Goal: Information Seeking & Learning: Learn about a topic

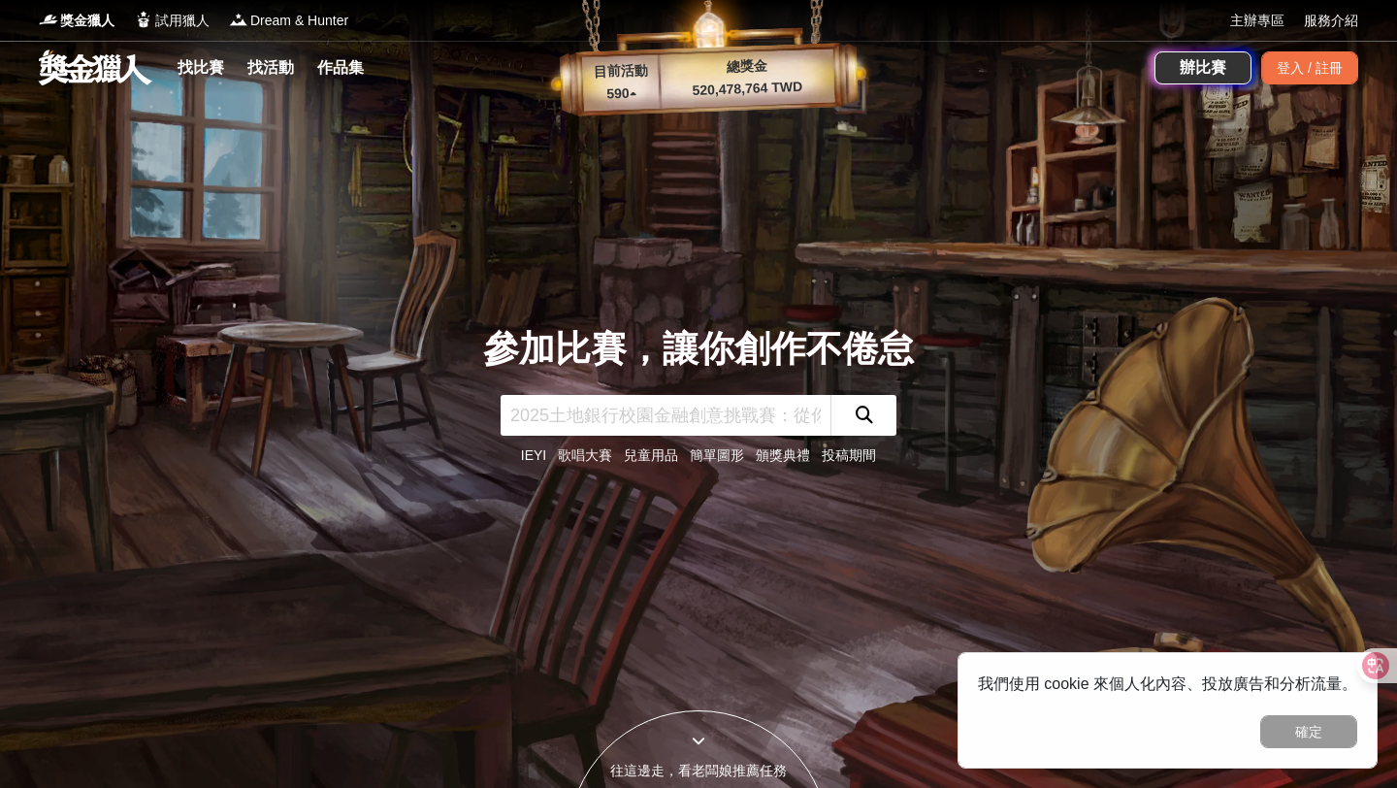
click at [780, 422] on input "text" at bounding box center [666, 415] width 330 height 41
type input "攝影"
click button "submit" at bounding box center [863, 415] width 66 height 41
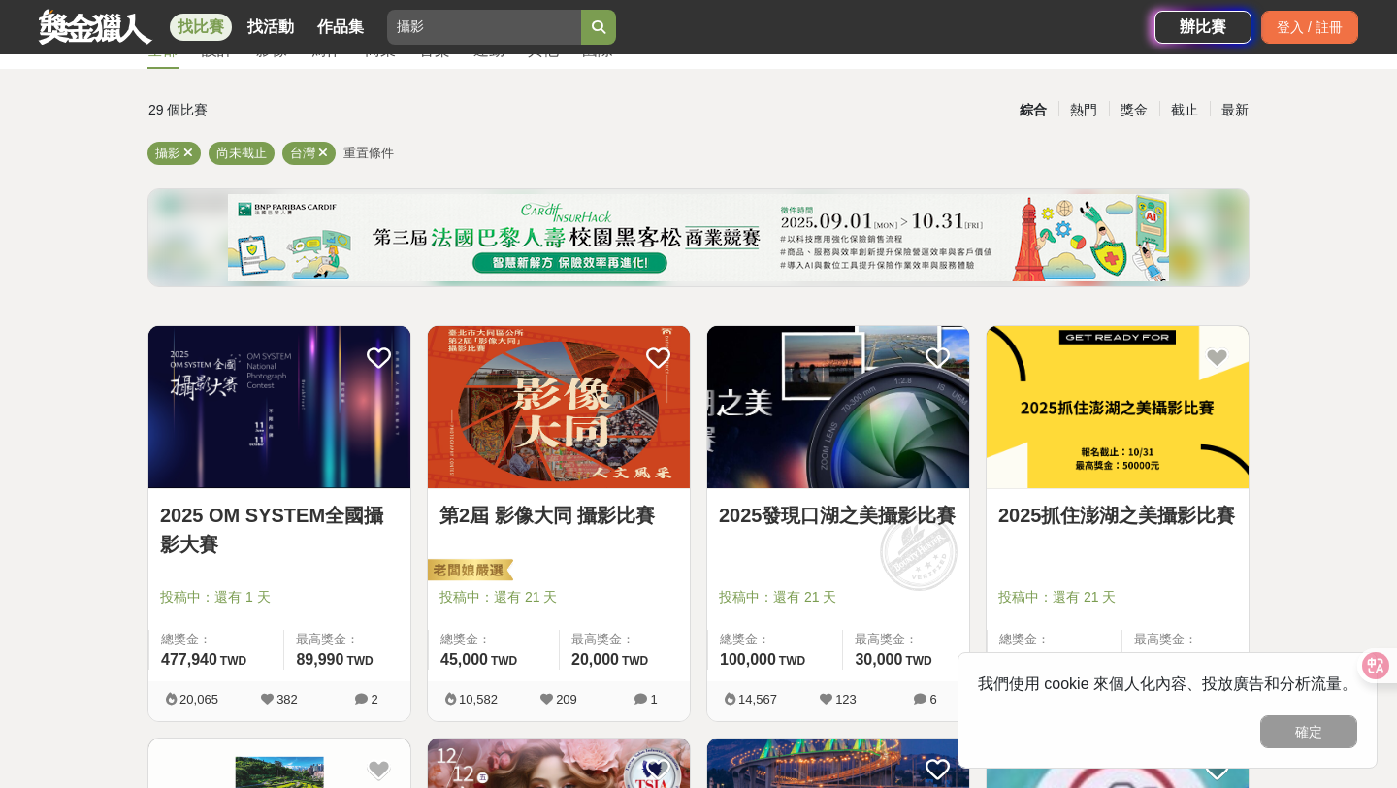
scroll to position [108, 0]
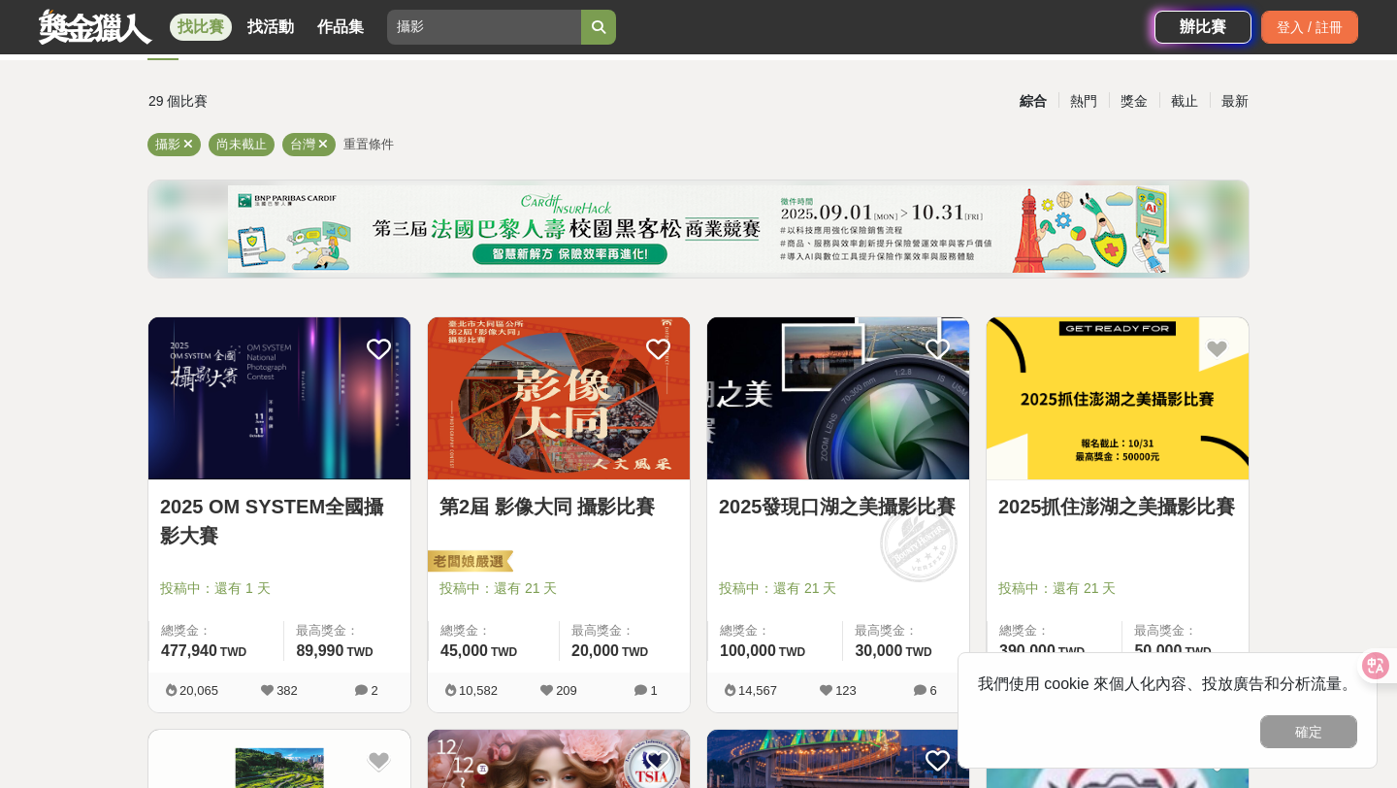
click at [530, 511] on link "第2屆 影像大同 攝影比賽" at bounding box center [558, 506] width 239 height 29
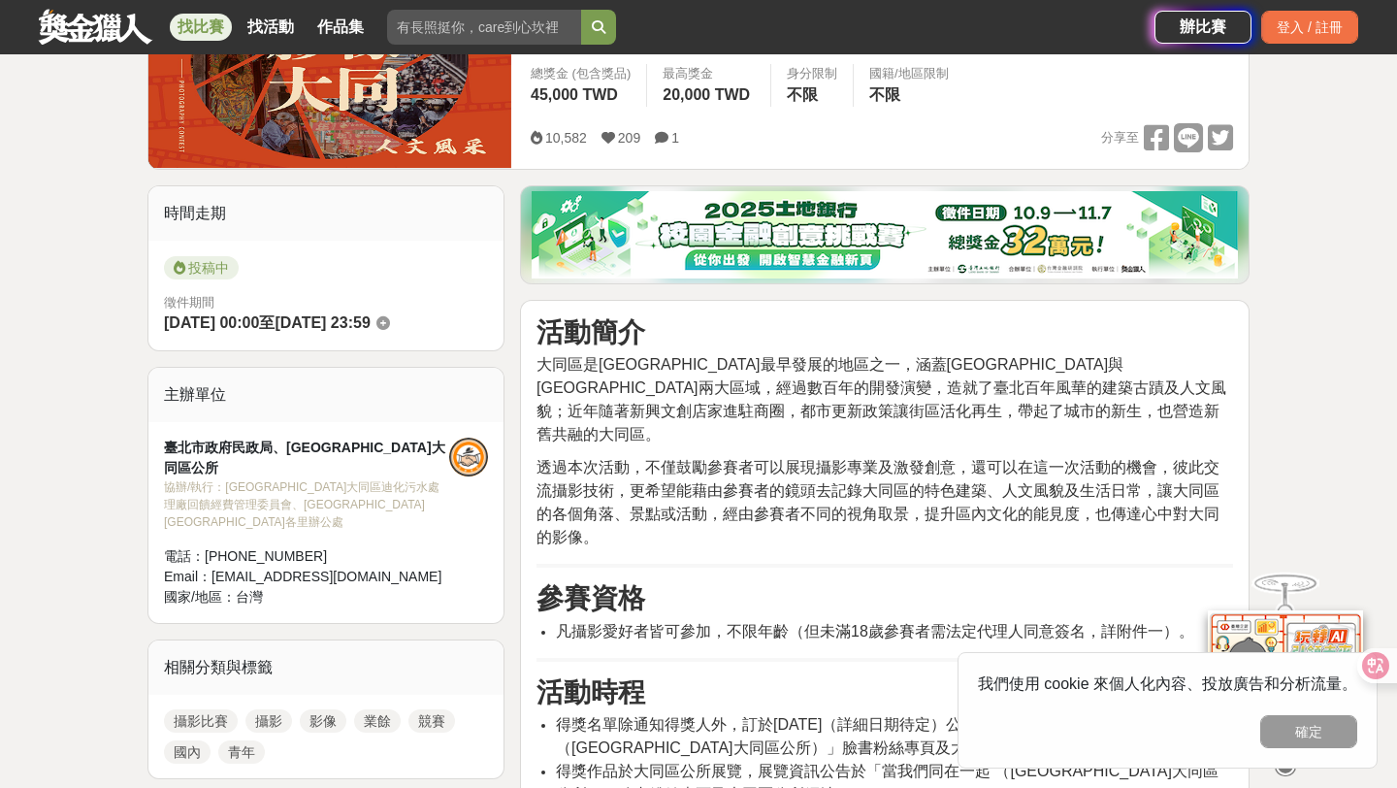
scroll to position [354, 0]
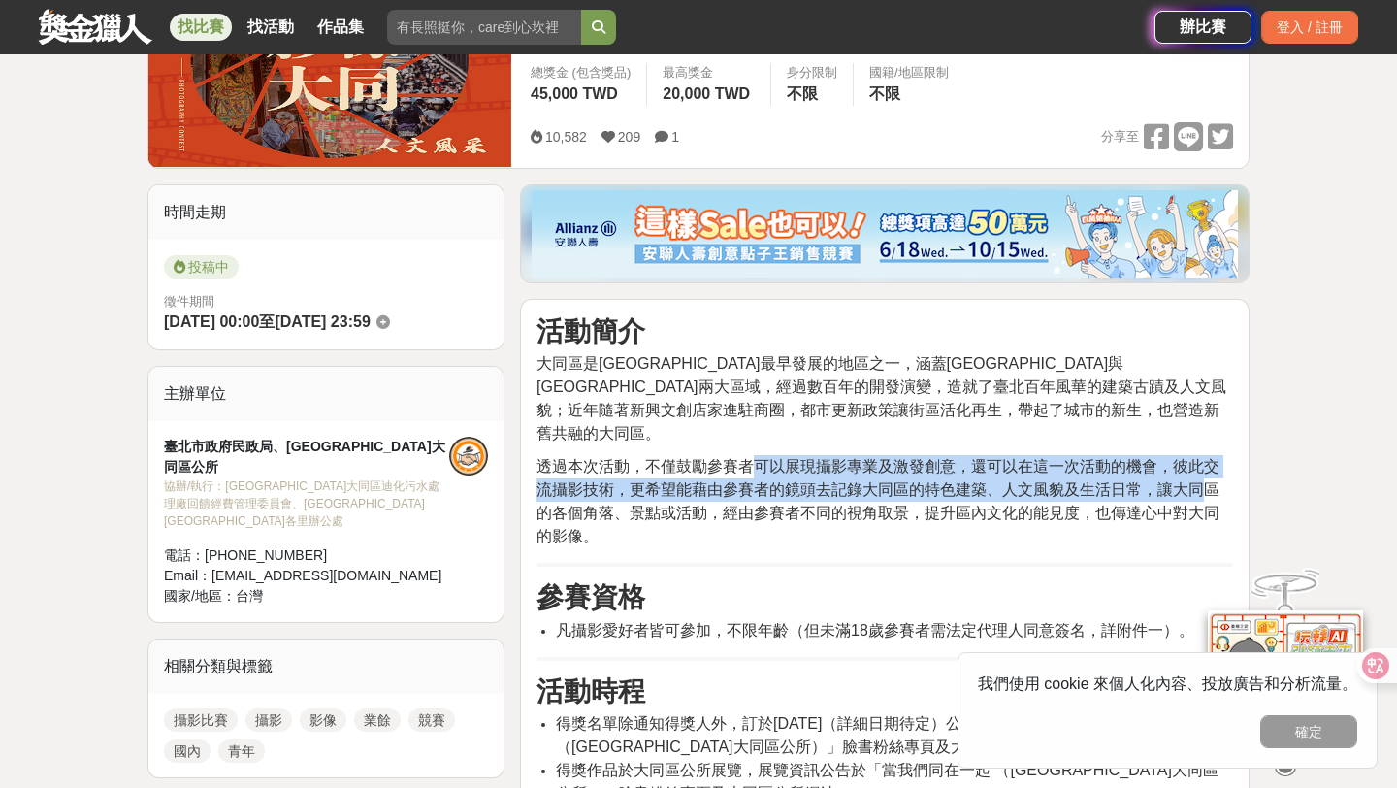
drag, startPoint x: 761, startPoint y: 442, endPoint x: 1196, endPoint y: 477, distance: 437.0
click at [1198, 477] on p "透過本次活動，不僅鼓勵參賽者可以展現攝影專業及激發創意，還可以在這一次活動的機會，彼此交流攝影技術，更希望能藉由參賽者的鏡頭去記錄大同區的特色建築、人文風貌及…" at bounding box center [884, 501] width 697 height 93
click at [1196, 477] on p "透過本次活動，不僅鼓勵參賽者可以展現攝影專業及激發創意，還可以在這一次活動的機會，彼此交流攝影技術，更希望能藉由參賽者的鏡頭去記錄大同區的特色建築、人文風貌及…" at bounding box center [884, 501] width 697 height 93
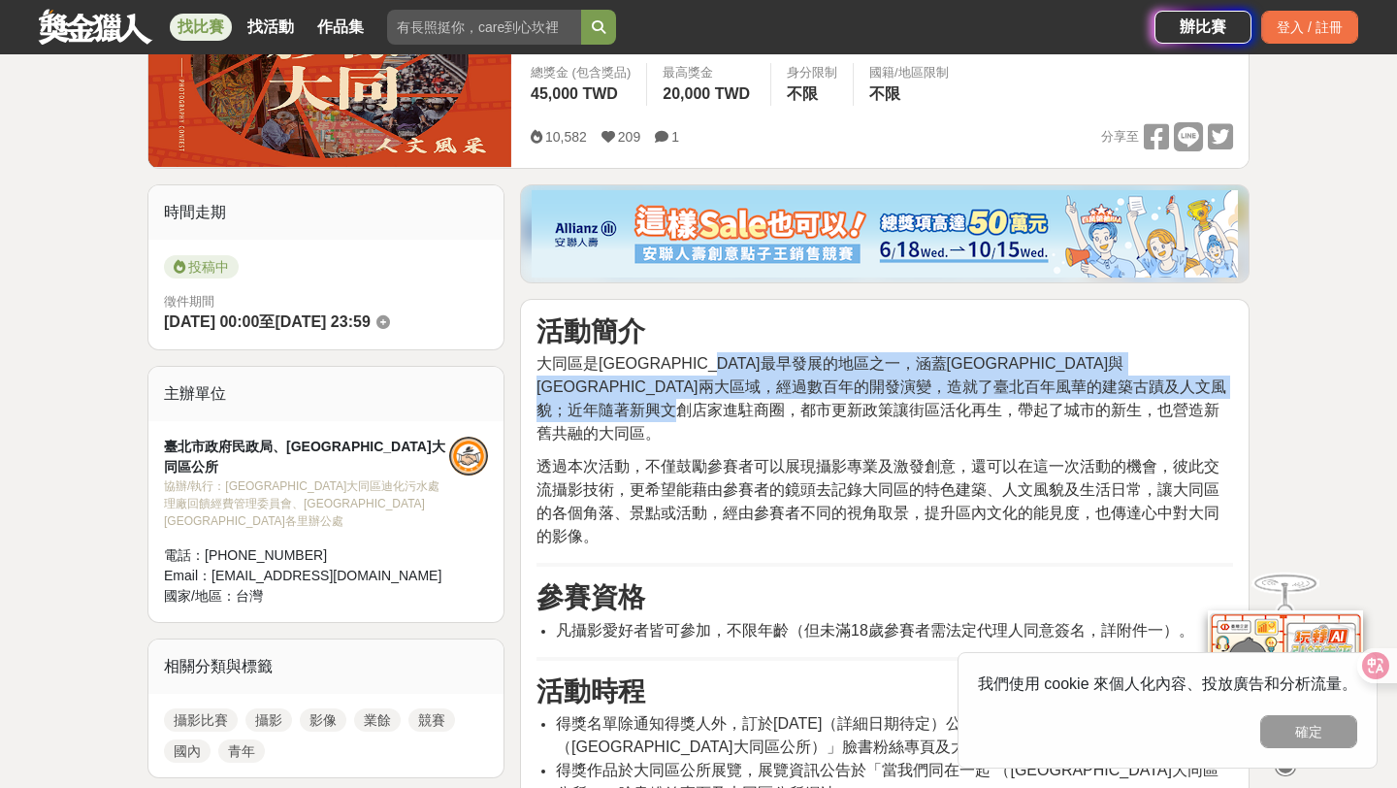
drag, startPoint x: 788, startPoint y: 370, endPoint x: 897, endPoint y: 410, distance: 116.9
click at [897, 410] on span "大同區是[GEOGRAPHIC_DATA]最早發展的地區之一，涵蓋[GEOGRAPHIC_DATA]與[GEOGRAPHIC_DATA]兩大區域，經過數百年的…" at bounding box center [881, 398] width 690 height 86
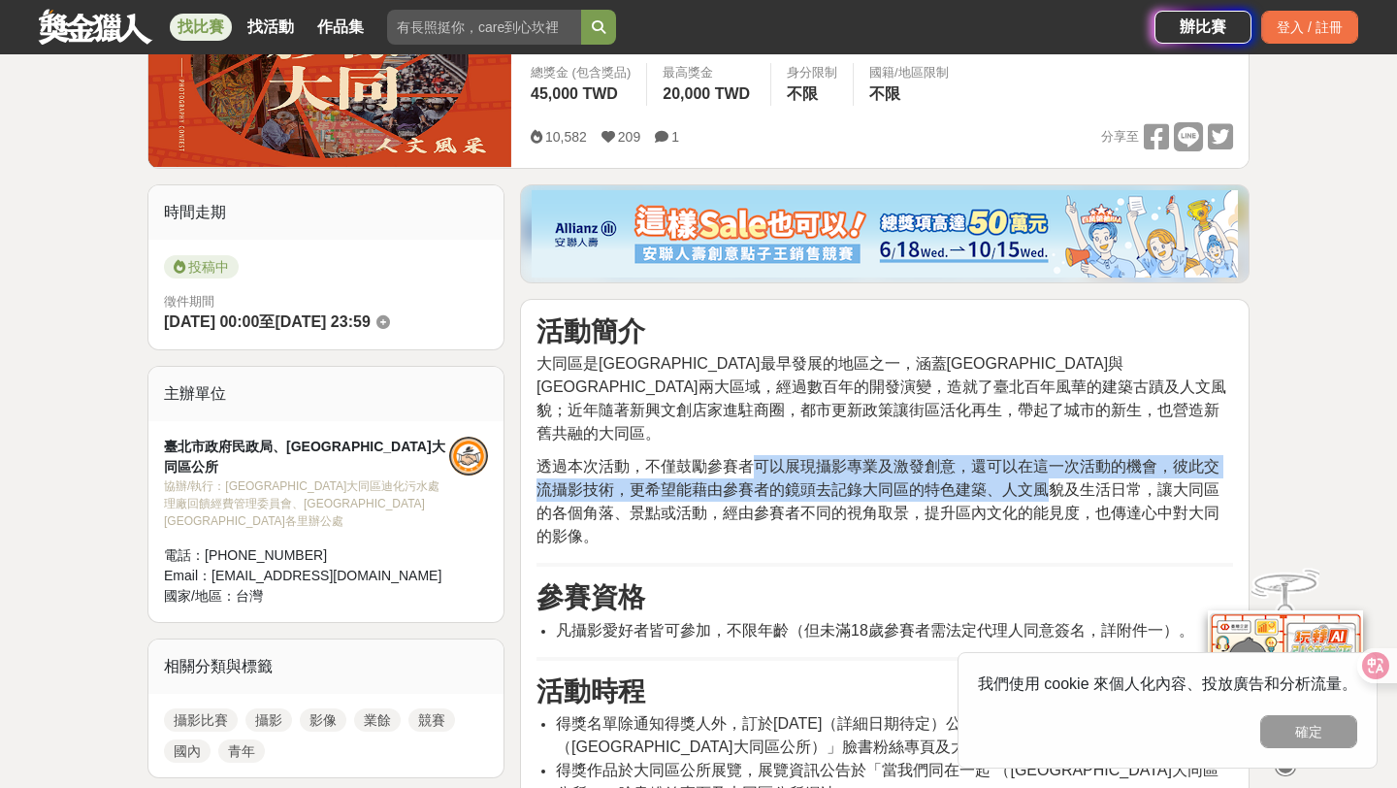
drag, startPoint x: 748, startPoint y: 444, endPoint x: 1042, endPoint y: 470, distance: 295.1
click at [1044, 471] on span "透過本次活動，不僅鼓勵參賽者可以展現攝影專業及激發創意，還可以在這一次活動的機會，彼此交流攝影技術，更希望能藉由參賽者的鏡頭去記錄大同區的特色建築、人文風貌及…" at bounding box center [877, 501] width 683 height 86
click at [1042, 470] on span "透過本次活動，不僅鼓勵參賽者可以展現攝影專業及激發創意，還可以在這一次活動的機會，彼此交流攝影技術，更希望能藉由參賽者的鏡頭去記錄大同區的特色建築、人文風貌及…" at bounding box center [877, 501] width 683 height 86
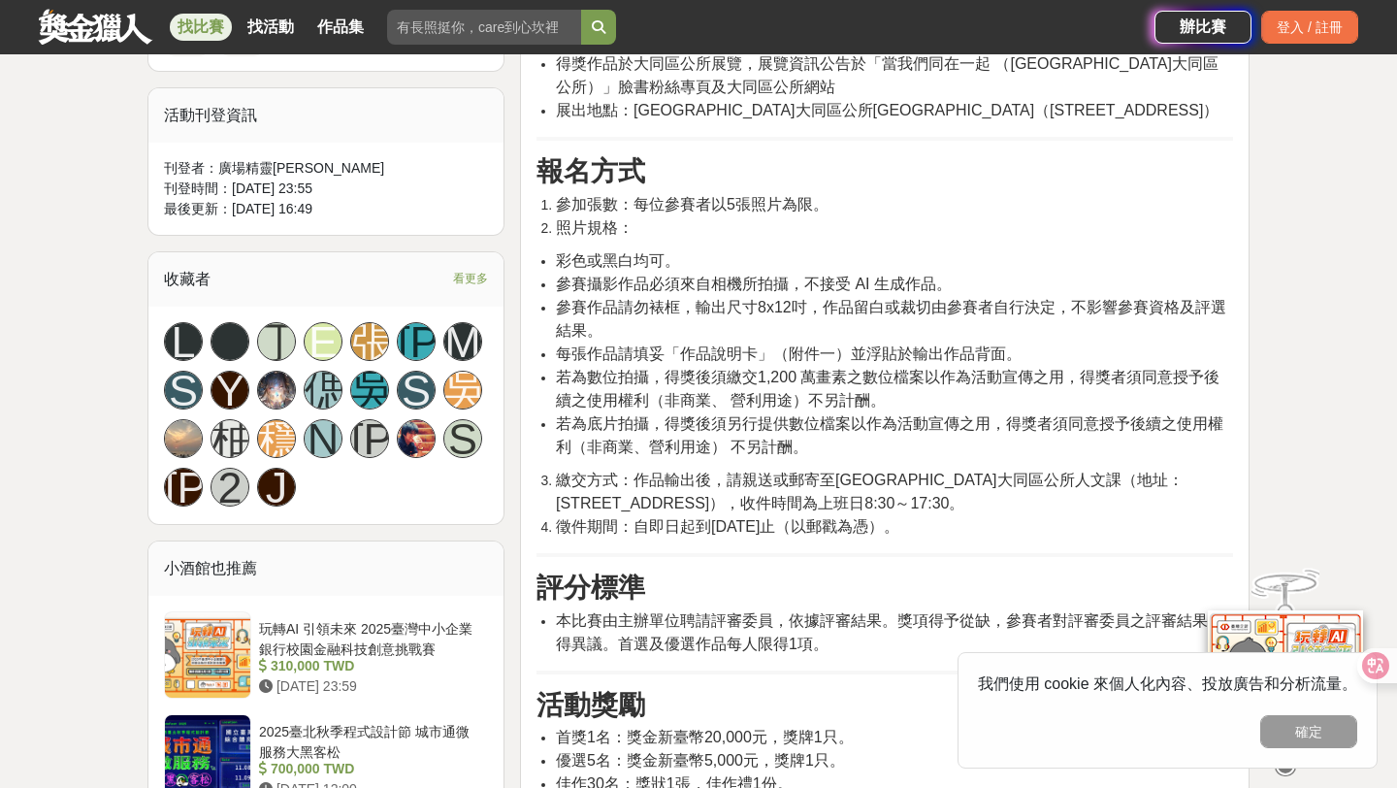
scroll to position [1063, 0]
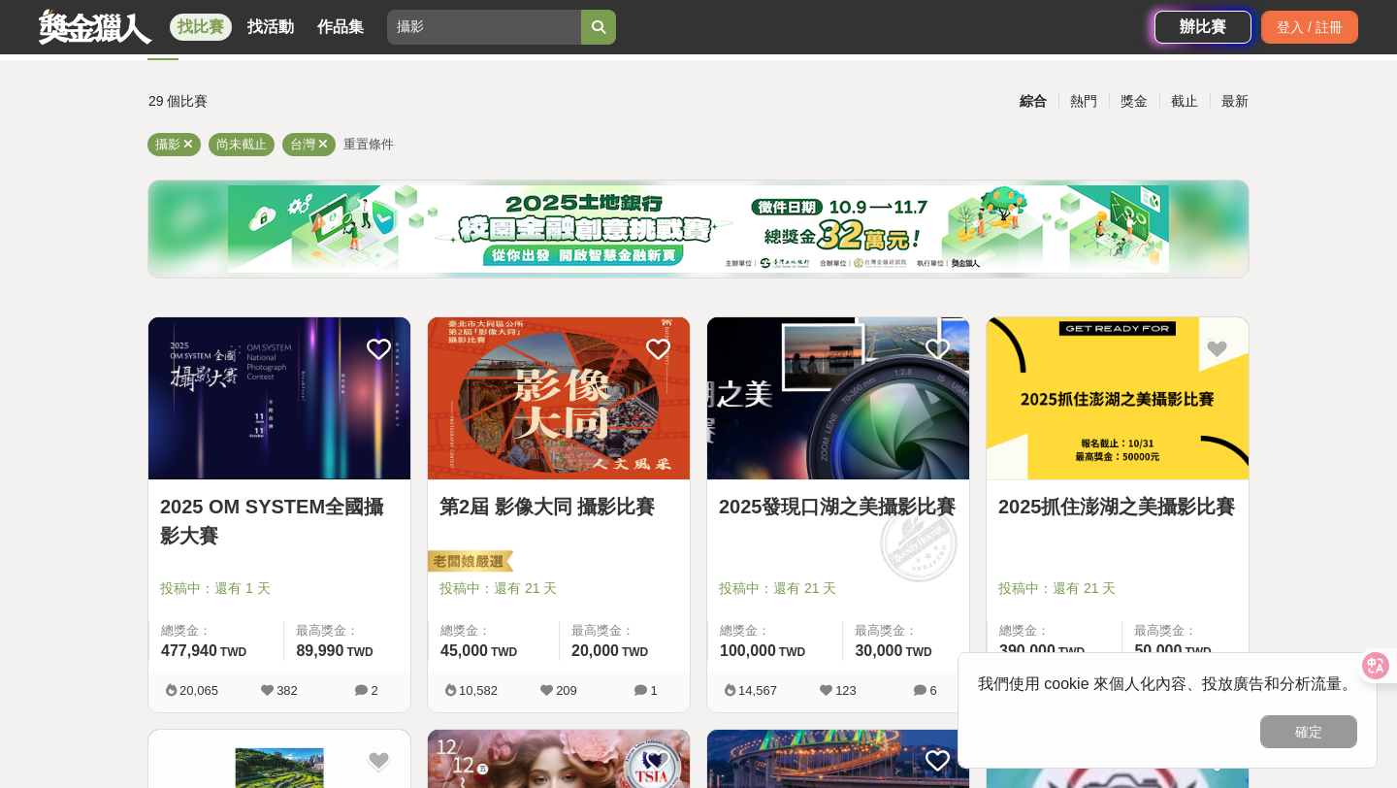
scroll to position [108, 0]
click at [848, 503] on link "2025發現口湖之美攝影比賽" at bounding box center [838, 506] width 239 height 29
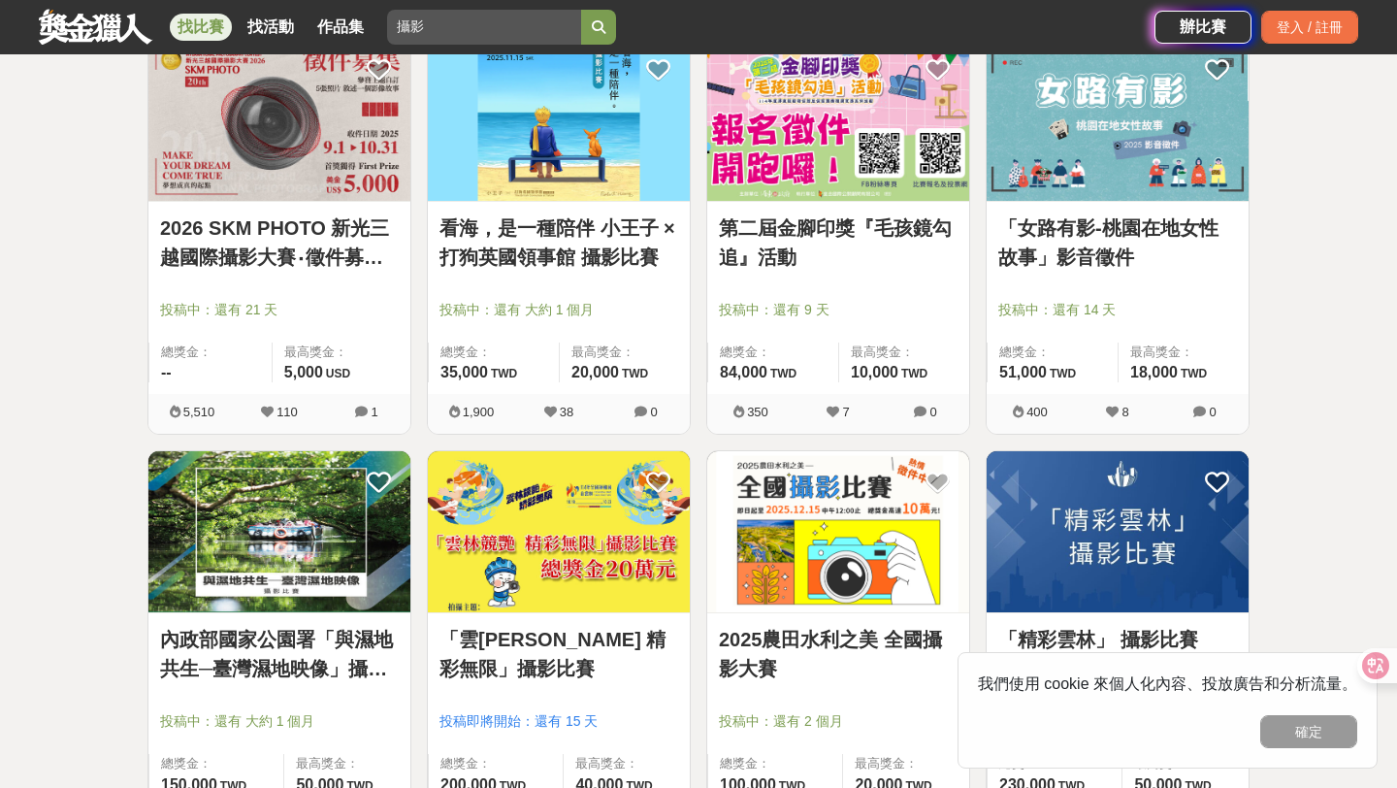
scroll to position [1682, 0]
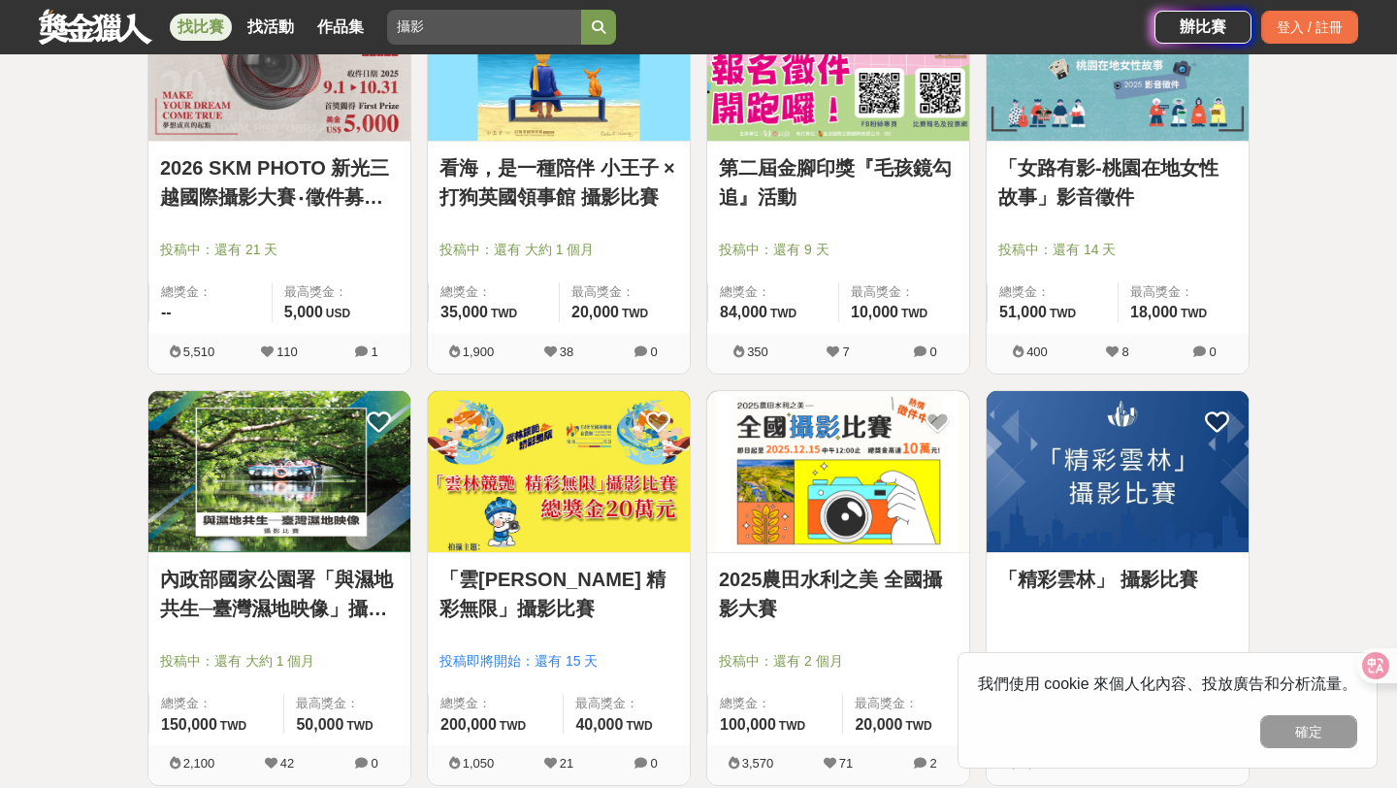
click at [211, 589] on link "內政部國家公園署「與濕地共生─臺灣濕地映像」攝影比賽" at bounding box center [279, 594] width 239 height 58
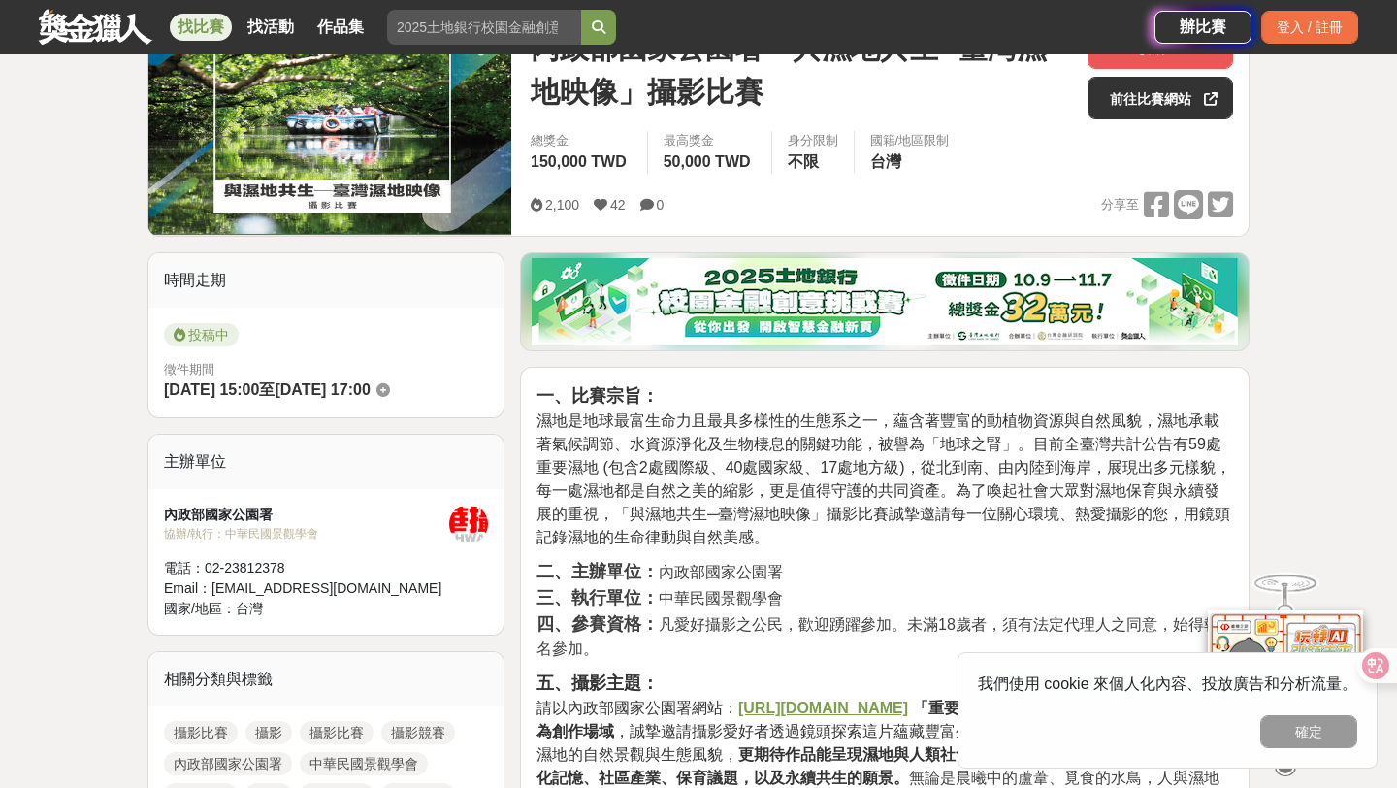
scroll to position [441, 0]
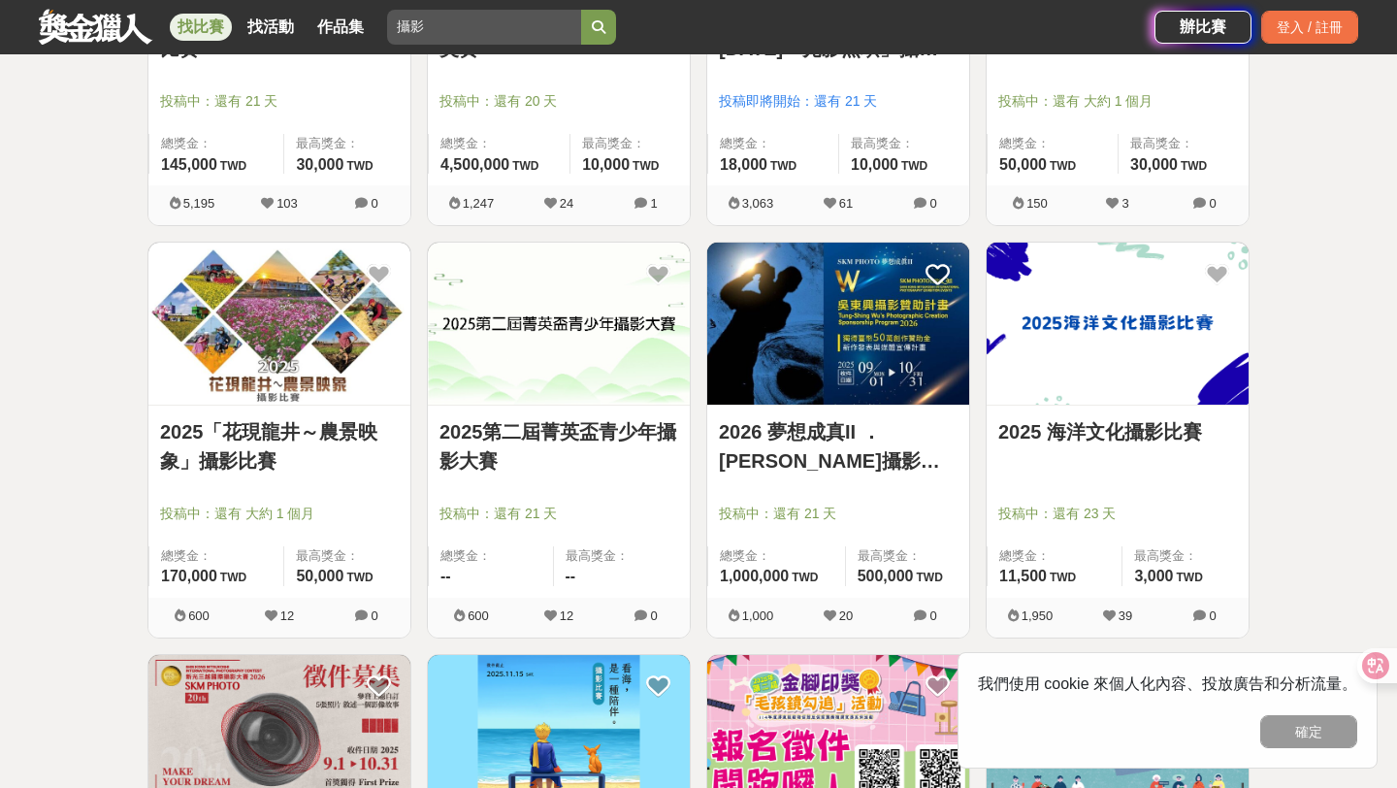
scroll to position [938, 0]
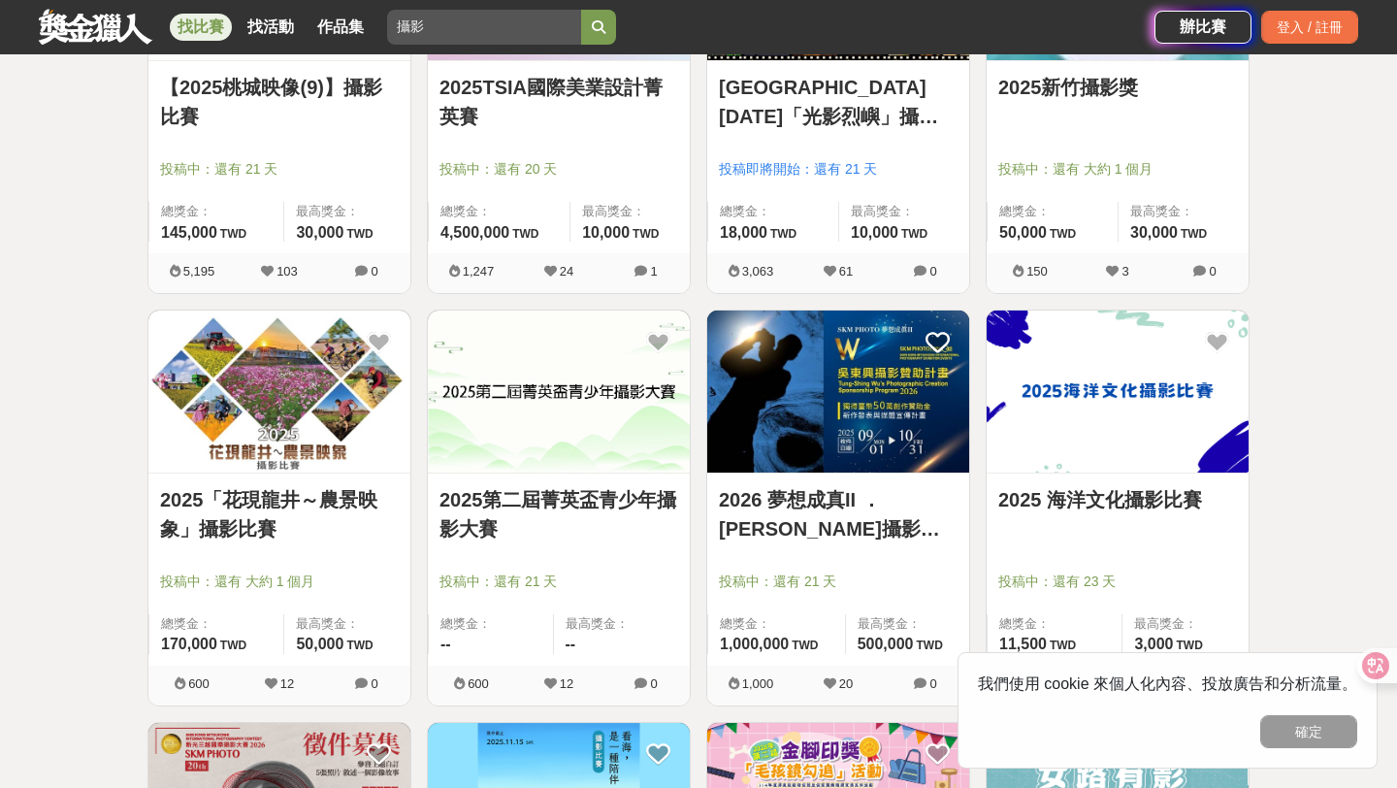
click at [784, 504] on link "2026 夢想成真II ．[PERSON_NAME]攝影贊助計畫" at bounding box center [838, 514] width 239 height 58
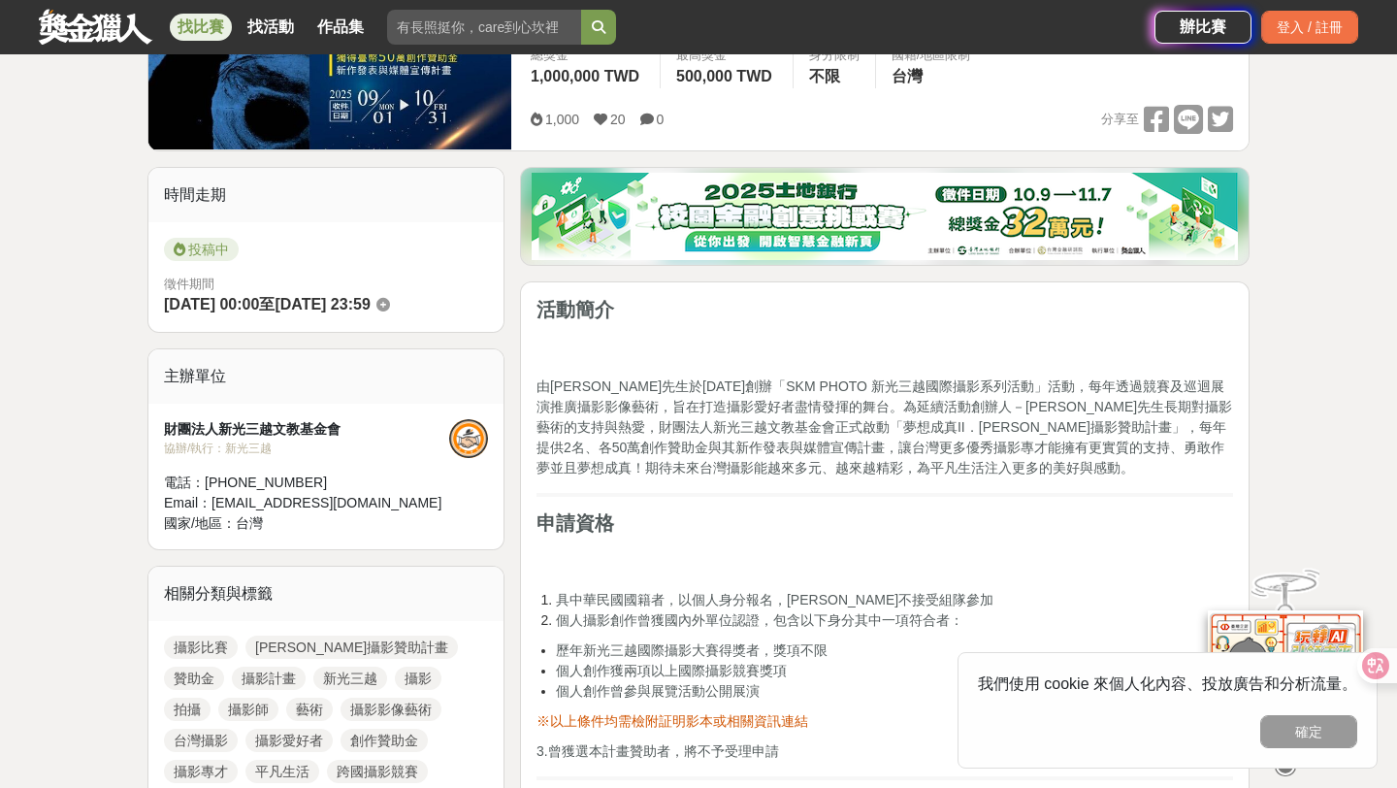
scroll to position [398, 0]
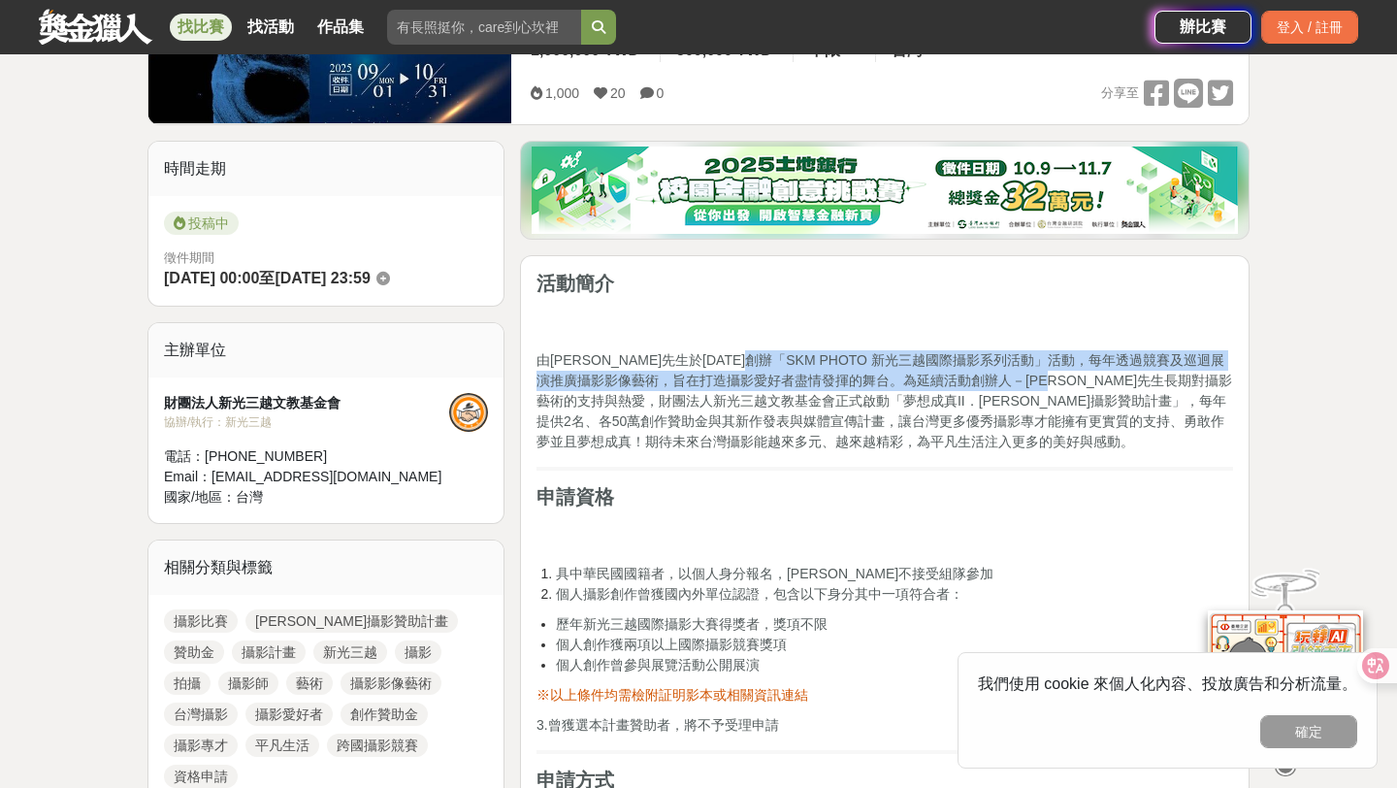
drag, startPoint x: 784, startPoint y: 358, endPoint x: 1153, endPoint y: 379, distance: 370.2
click at [1153, 379] on span "由[PERSON_NAME]先生於[DATE]創辦「SKM PHOTO 新光三越國際攝影系列活動」活動，每年透過競賽及巡迴展演推廣攝影影像藝術，旨在打造攝影愛…" at bounding box center [884, 400] width 696 height 97
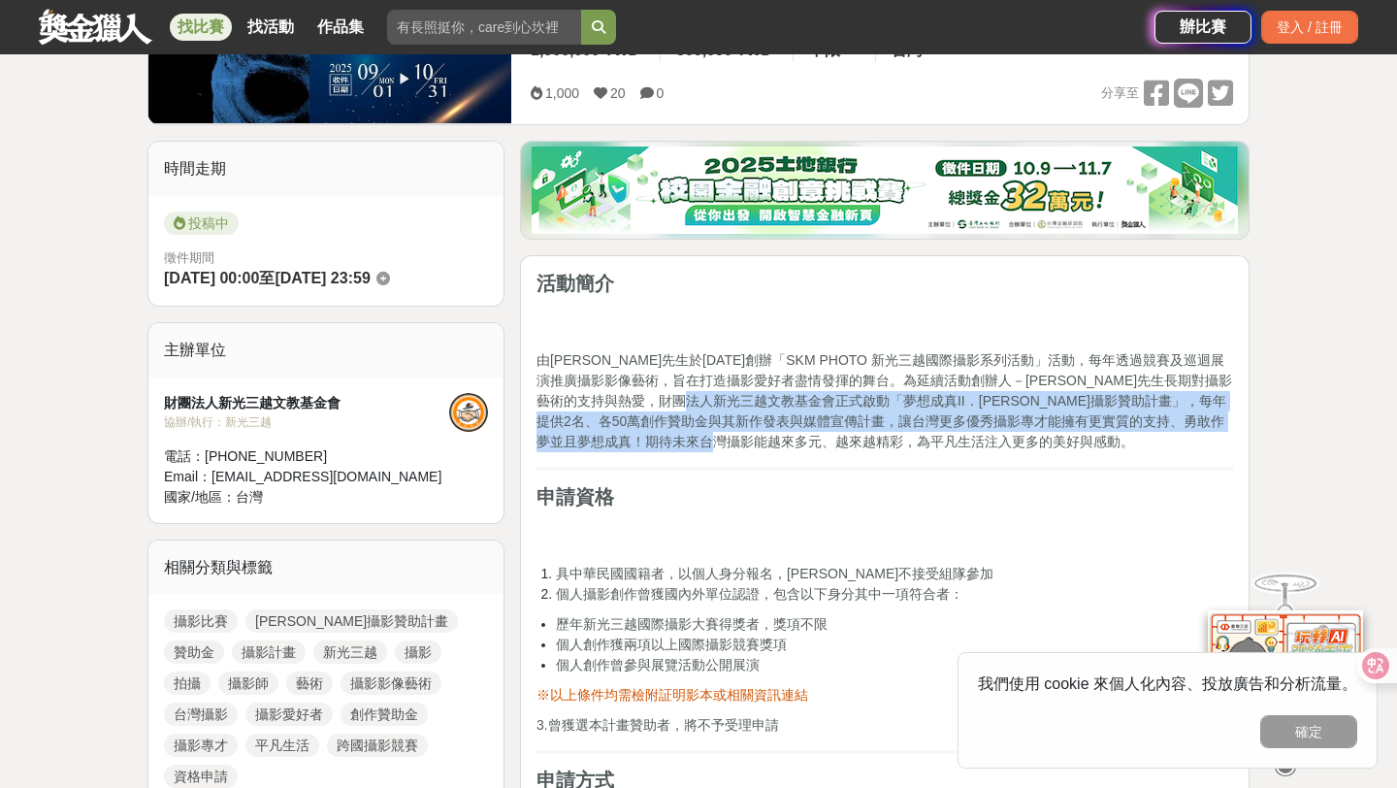
drag, startPoint x: 826, startPoint y: 407, endPoint x: 1211, endPoint y: 438, distance: 386.3
click at [1211, 439] on p "由[PERSON_NAME]先生於[DATE]創辦「SKM PHOTO 新光三越國際攝影系列活動」活動，每年透過競賽及巡迴展演推廣攝影影像藝術，旨在打造攝影愛…" at bounding box center [884, 401] width 697 height 102
click at [1211, 438] on p "由[PERSON_NAME]先生於[DATE]創辦「SKM PHOTO 新光三越國際攝影系列活動」活動，每年透過競賽及巡迴展演推廣攝影影像藝術，旨在打造攝影愛…" at bounding box center [884, 401] width 697 height 102
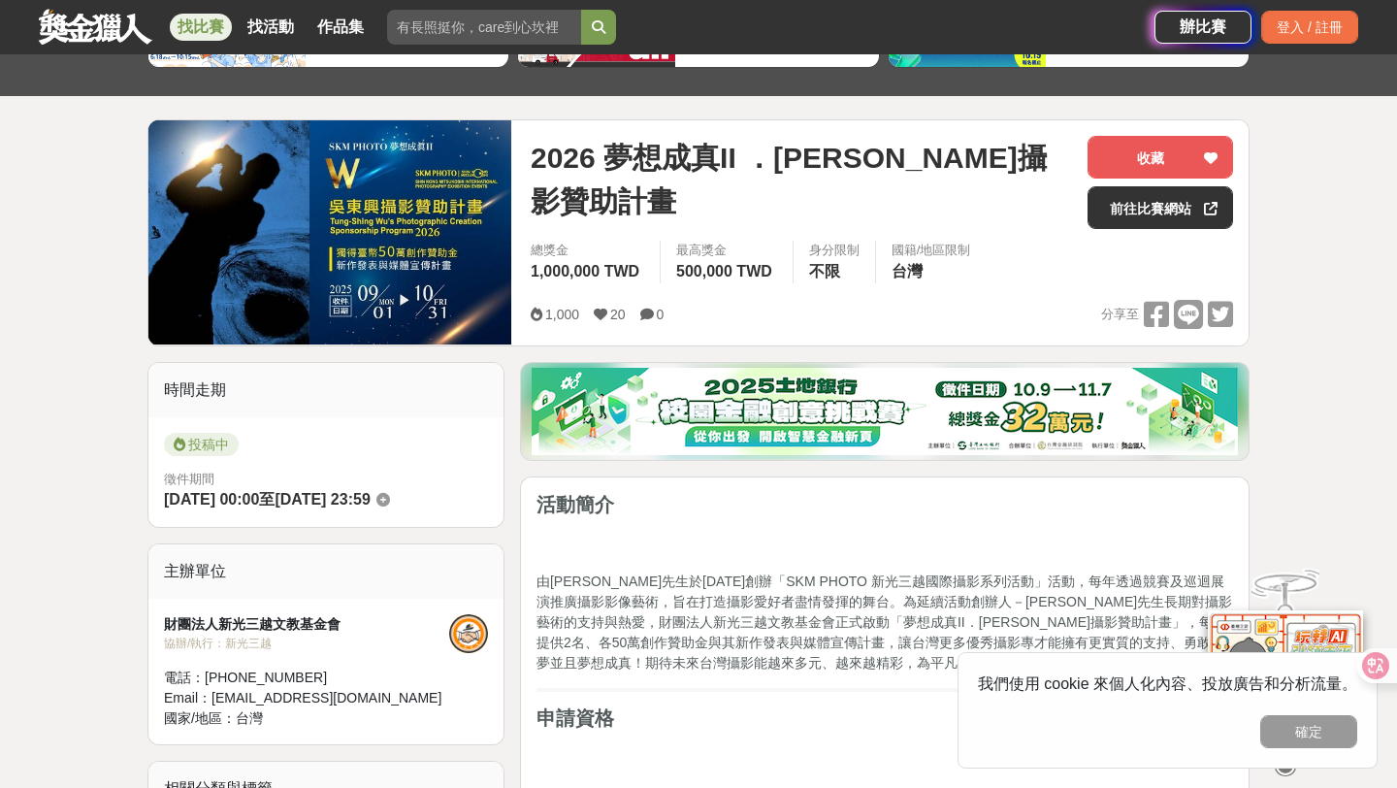
scroll to position [96, 0]
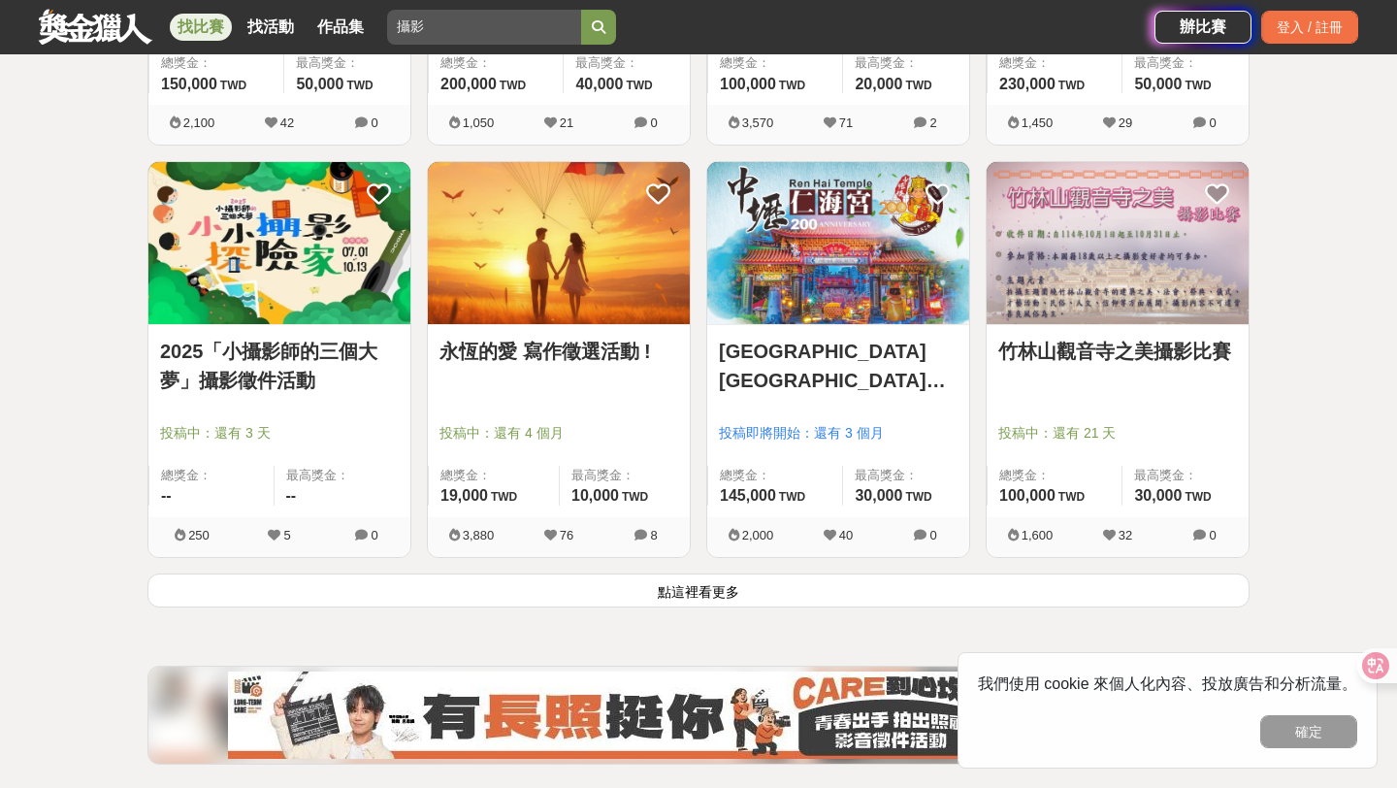
scroll to position [2371, 0]
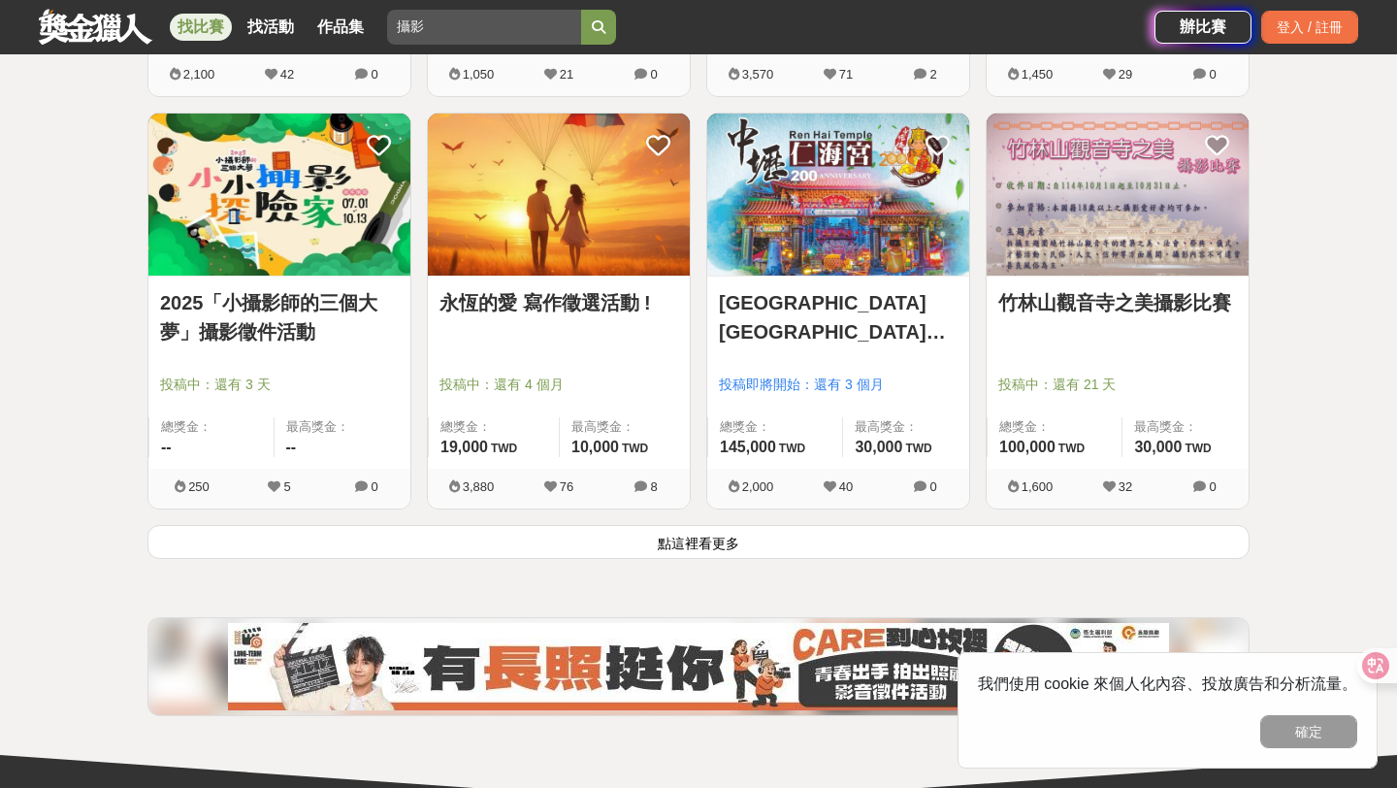
click at [704, 547] on button "點這裡看更多" at bounding box center [698, 542] width 1102 height 34
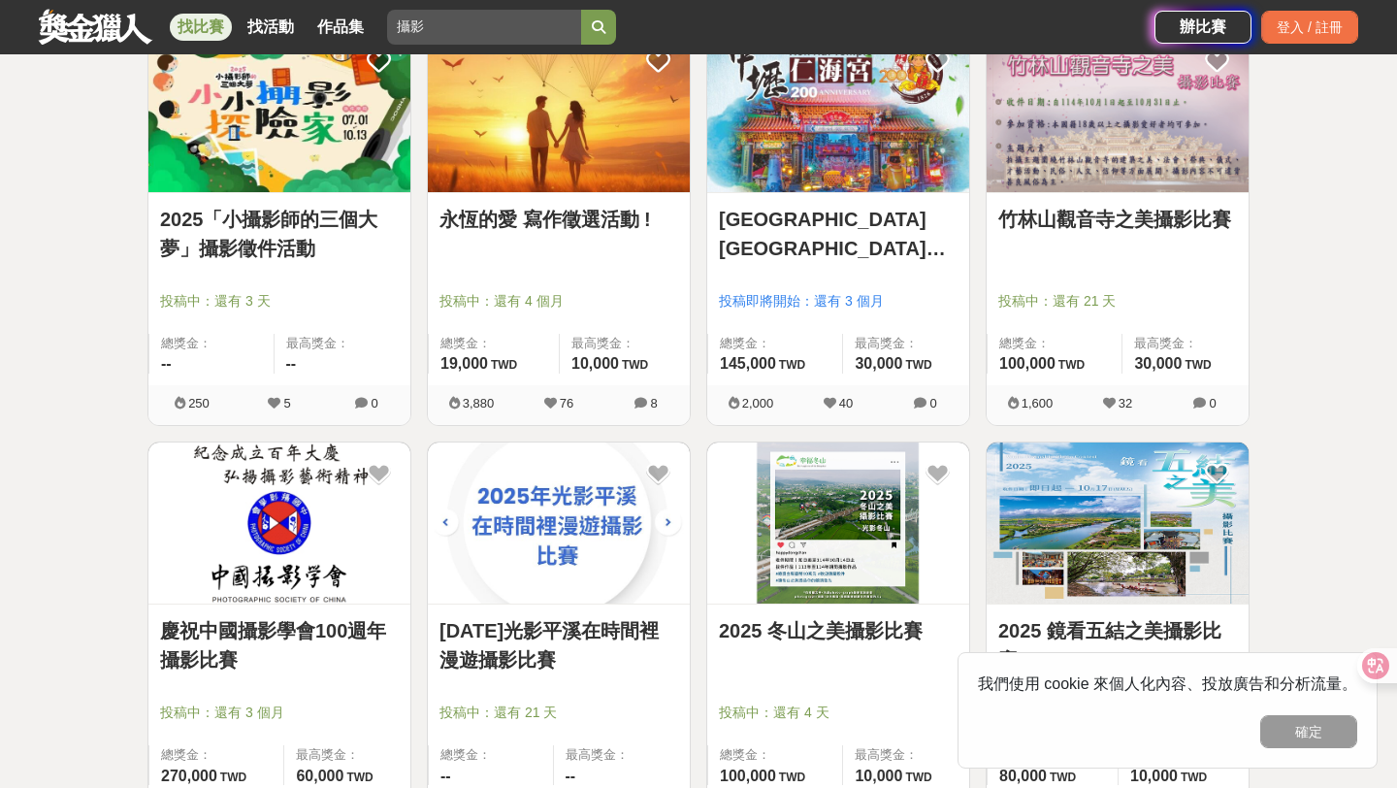
scroll to position [2474, 0]
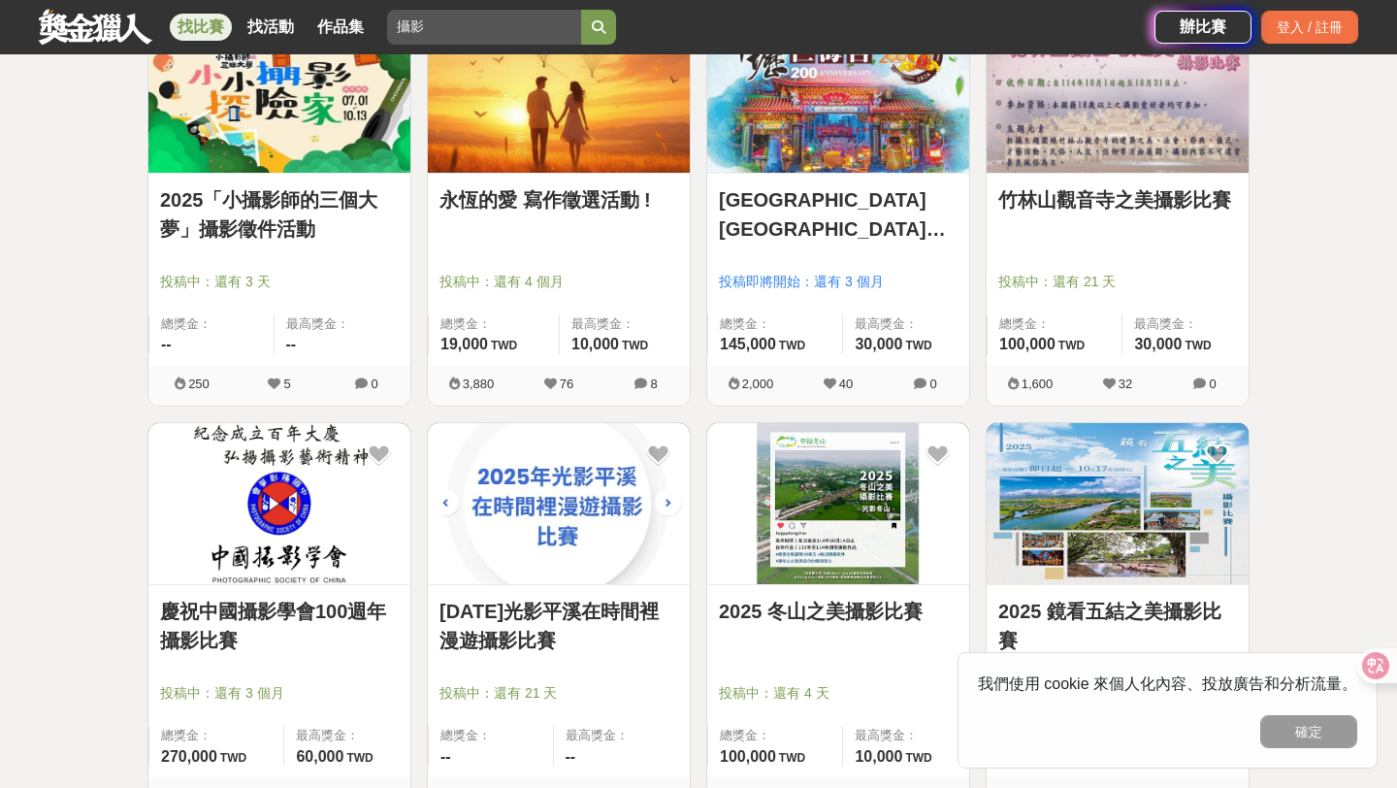
click at [225, 616] on link "慶祝中國攝影學會100週年攝影比賽" at bounding box center [279, 626] width 239 height 58
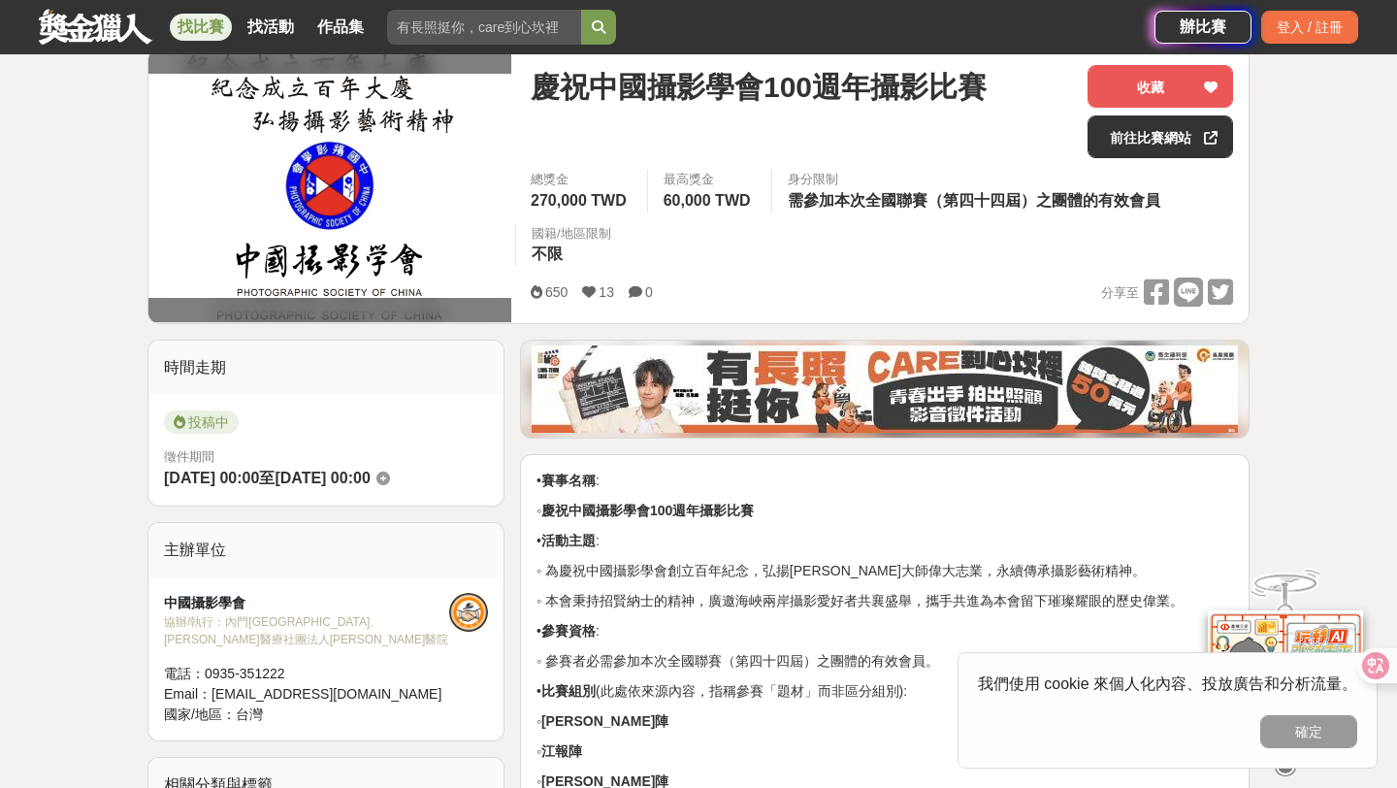
scroll to position [248, 0]
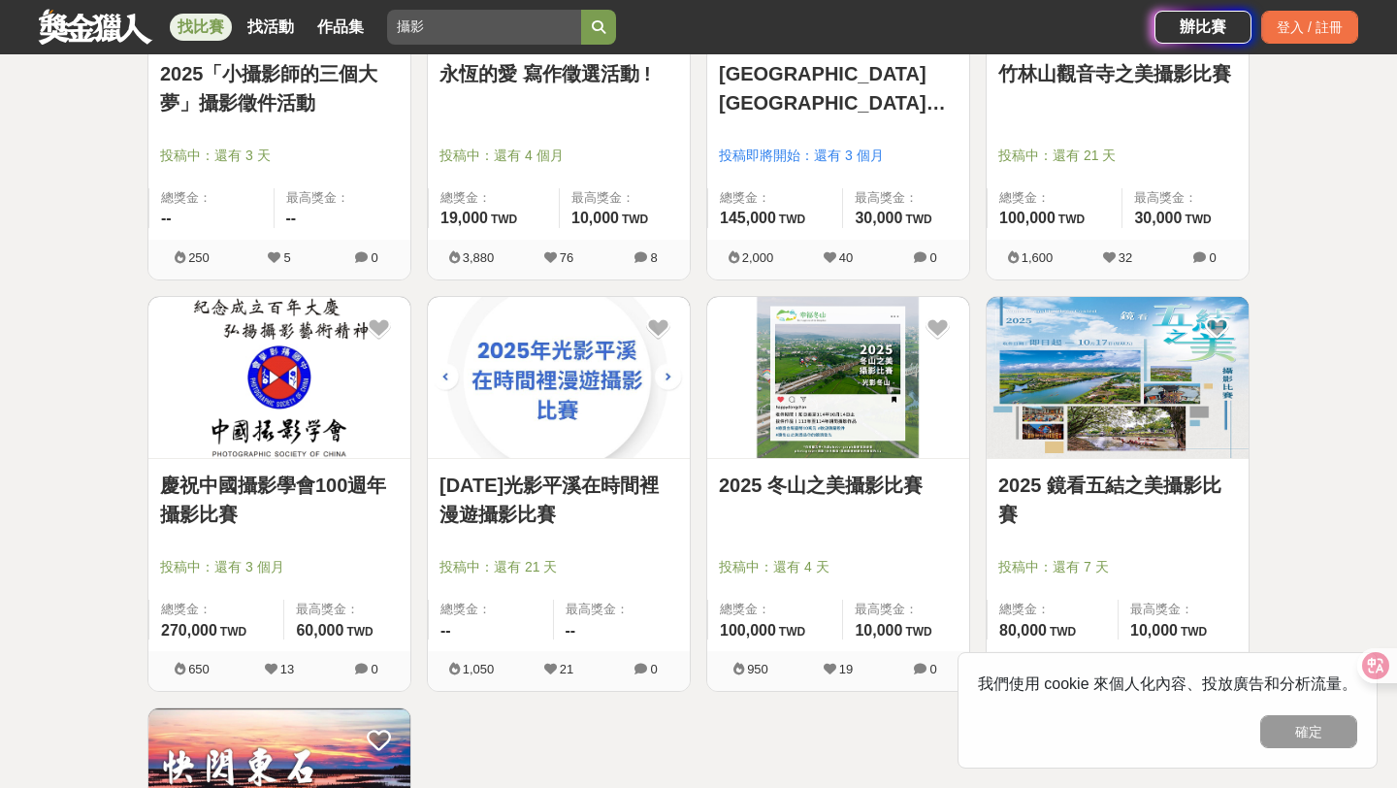
scroll to position [2601, 0]
click at [619, 489] on link "[DATE]光影平溪在時間裡漫遊攝影比賽" at bounding box center [558, 499] width 239 height 58
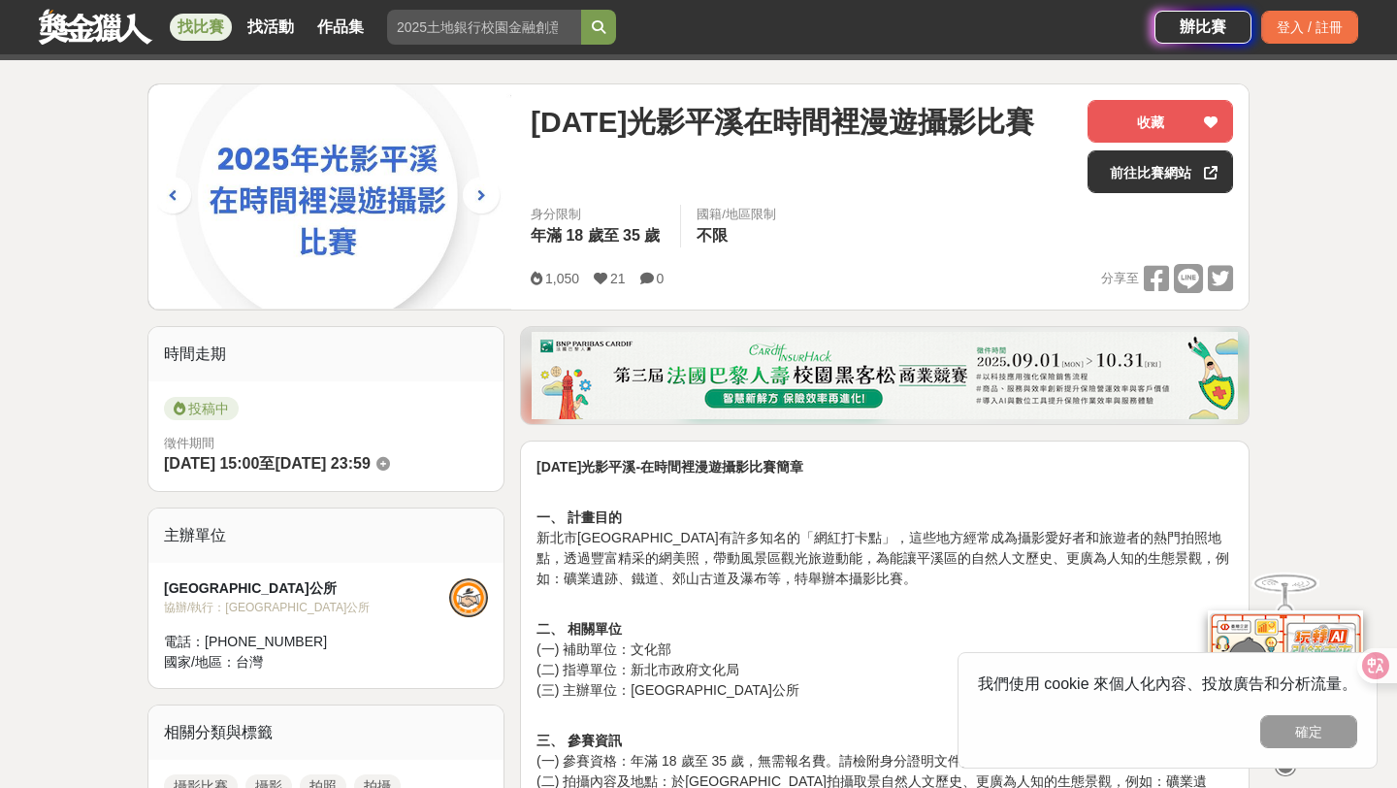
scroll to position [214, 0]
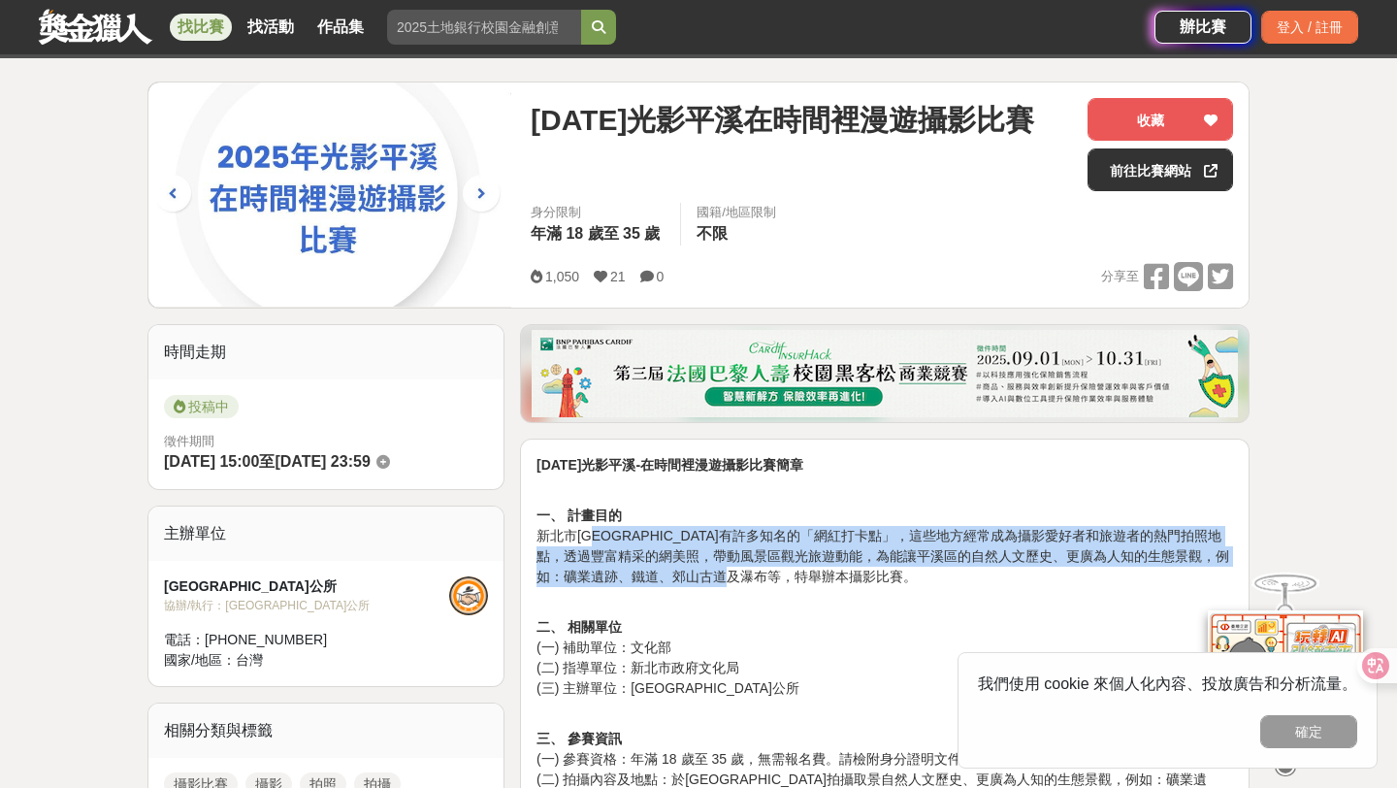
drag, startPoint x: 610, startPoint y: 534, endPoint x: 1014, endPoint y: 564, distance: 404.7
click at [1015, 568] on p "一、 計畫目的 新北市[GEOGRAPHIC_DATA]有許多知名的「網紅打卡點」，這些地方經常成為攝影愛好者和旅遊者的熱門拍照地點，透過豐富精采的網美照，帶…" at bounding box center [884, 536] width 697 height 102
click at [1014, 564] on p "一、 計畫目的 新北市[GEOGRAPHIC_DATA]有許多知名的「網紅打卡點」，這些地方經常成為攝影愛好者和旅遊者的熱門拍照地點，透過豐富精采的網美照，帶…" at bounding box center [884, 536] width 697 height 102
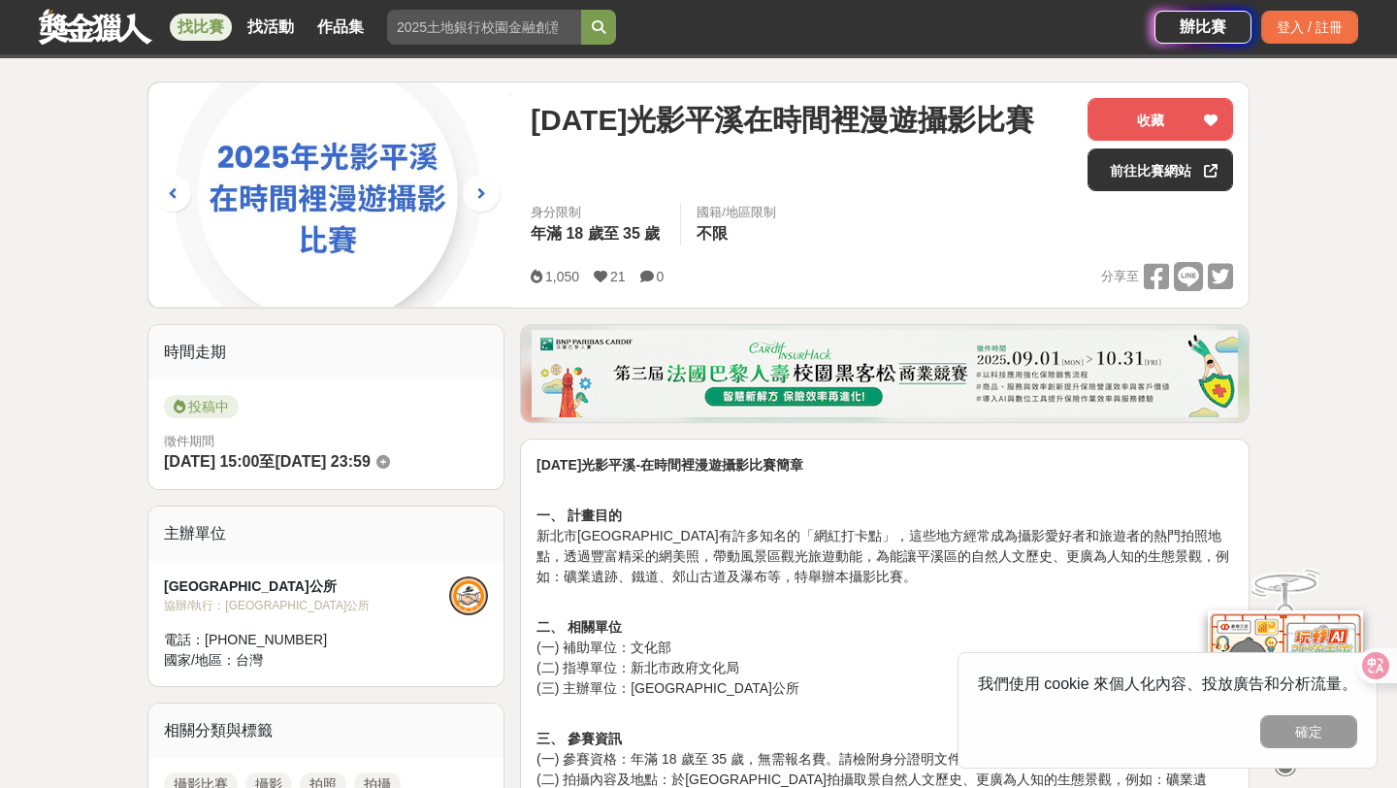
click at [1054, 550] on p "一、 計畫目的 新北市[GEOGRAPHIC_DATA]有許多知名的「網紅打卡點」，這些地方經常成為攝影愛好者和旅遊者的熱門拍照地點，透過豐富精采的網美照，帶…" at bounding box center [884, 536] width 697 height 102
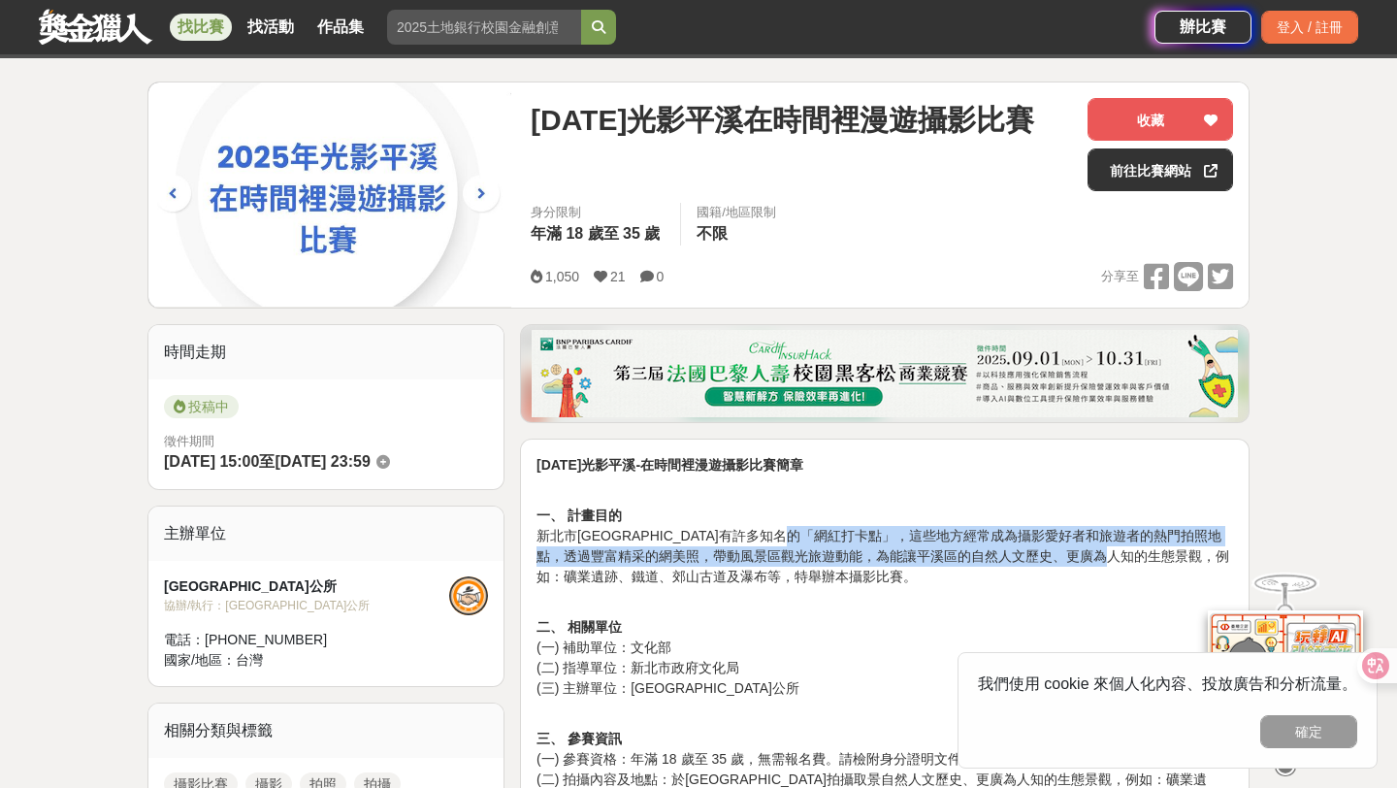
drag, startPoint x: 864, startPoint y: 535, endPoint x: 1194, endPoint y: 544, distance: 329.9
click at [1193, 545] on p "一、 計畫目的 新北市[GEOGRAPHIC_DATA]有許多知名的「網紅打卡點」，這些地方經常成為攝影愛好者和旅遊者的熱門拍照地點，透過豐富精采的網美照，帶…" at bounding box center [884, 536] width 697 height 102
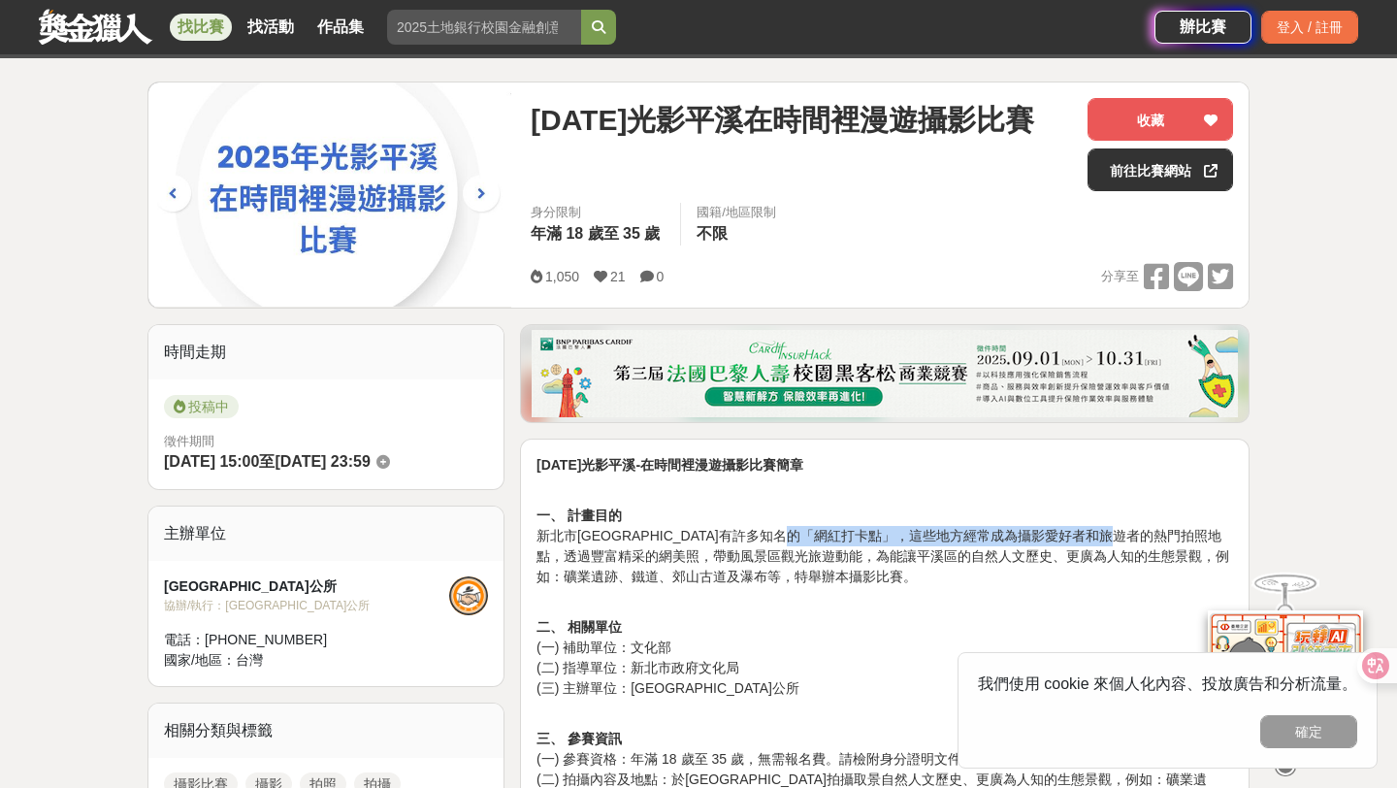
click at [1194, 544] on p "一、 計畫目的 新北市[GEOGRAPHIC_DATA]有許多知名的「網紅打卡點」，這些地方經常成為攝影愛好者和旅遊者的熱門拍照地點，透過豐富精采的網美照，帶…" at bounding box center [884, 536] width 697 height 102
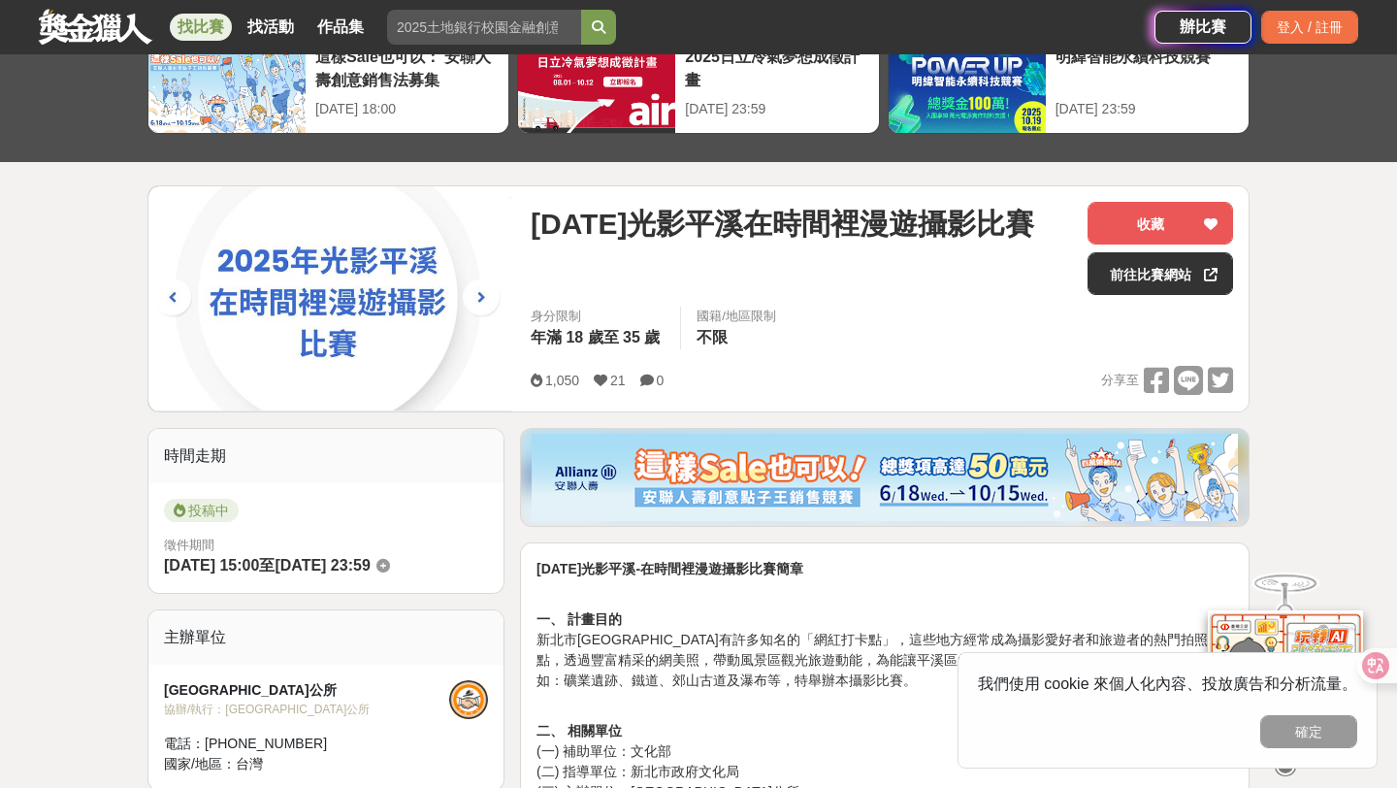
scroll to position [103, 0]
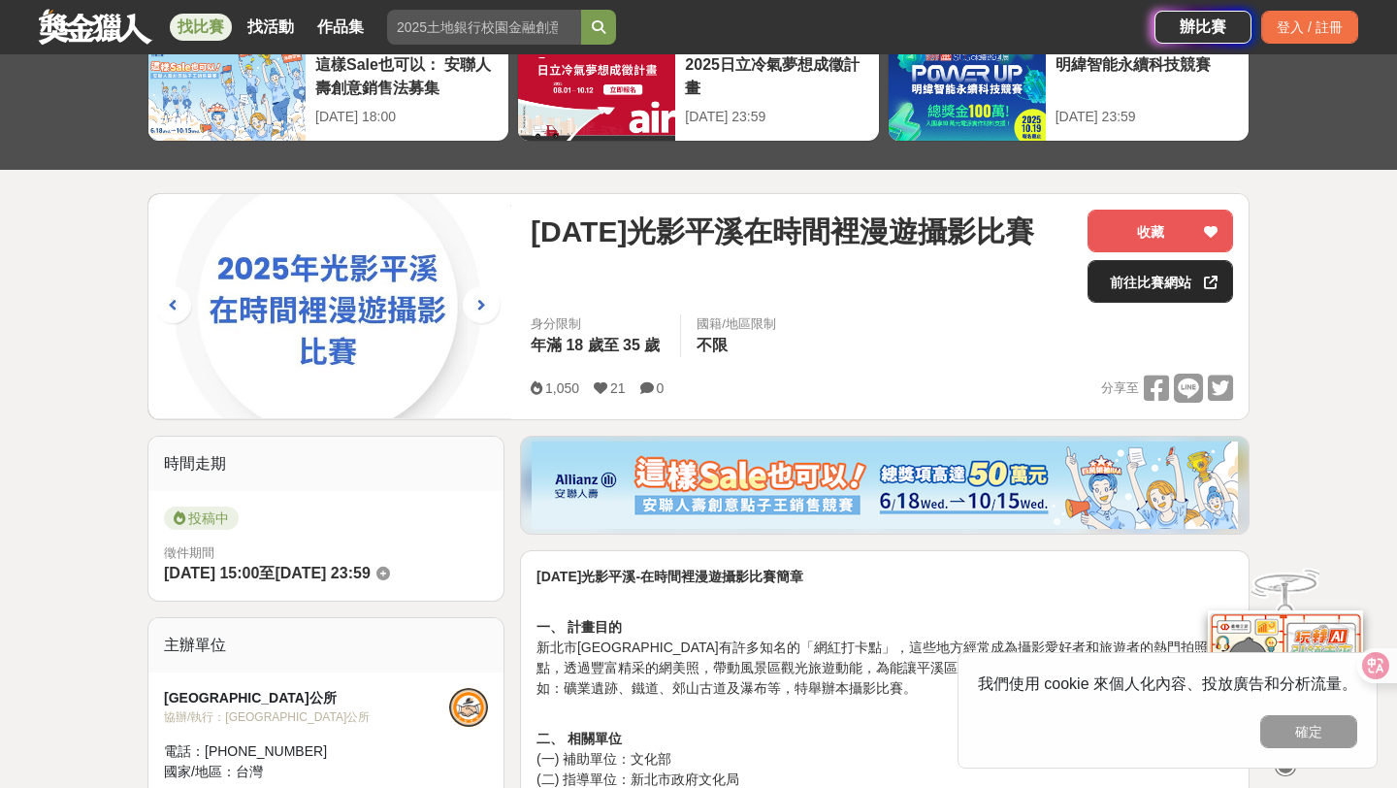
click at [1141, 281] on link "前往比賽網站" at bounding box center [1160, 281] width 146 height 43
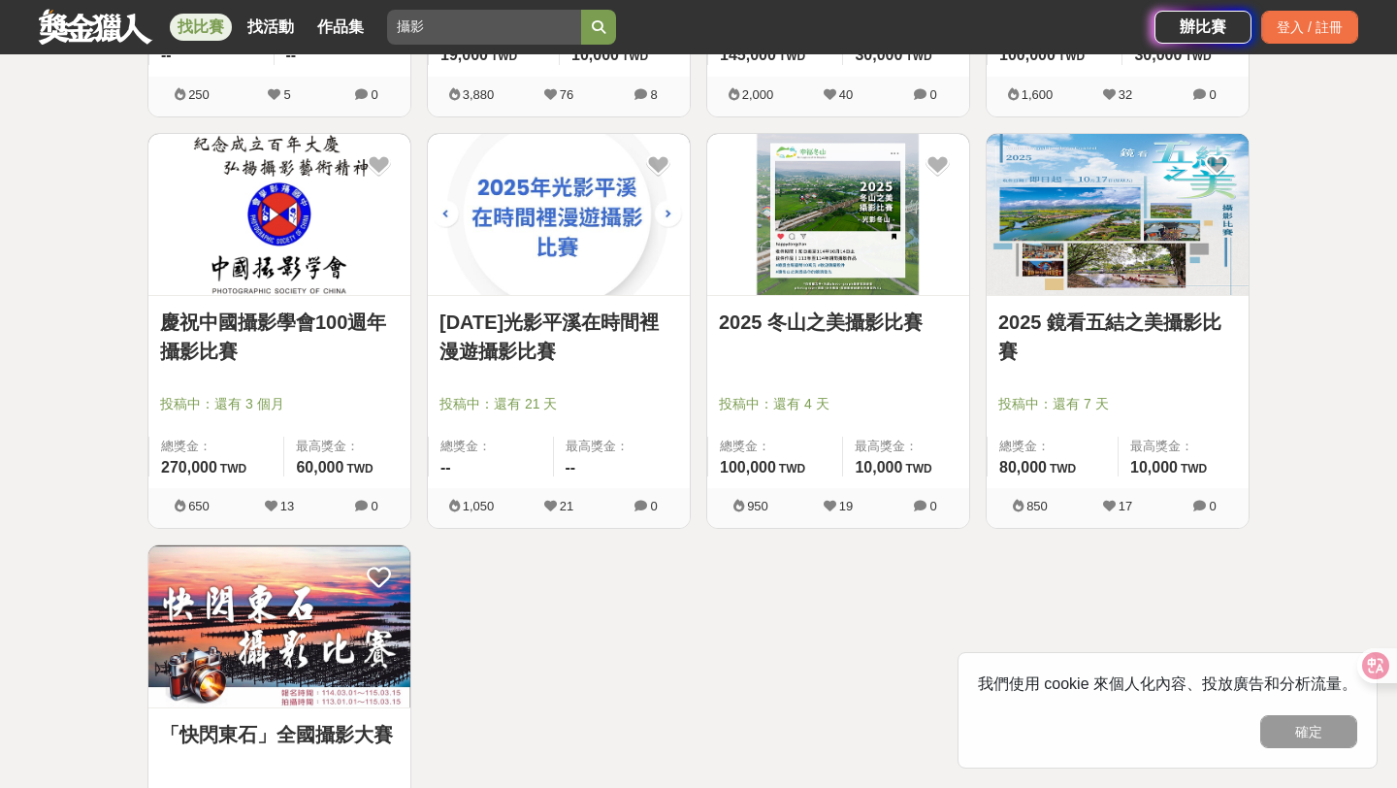
scroll to position [2768, 0]
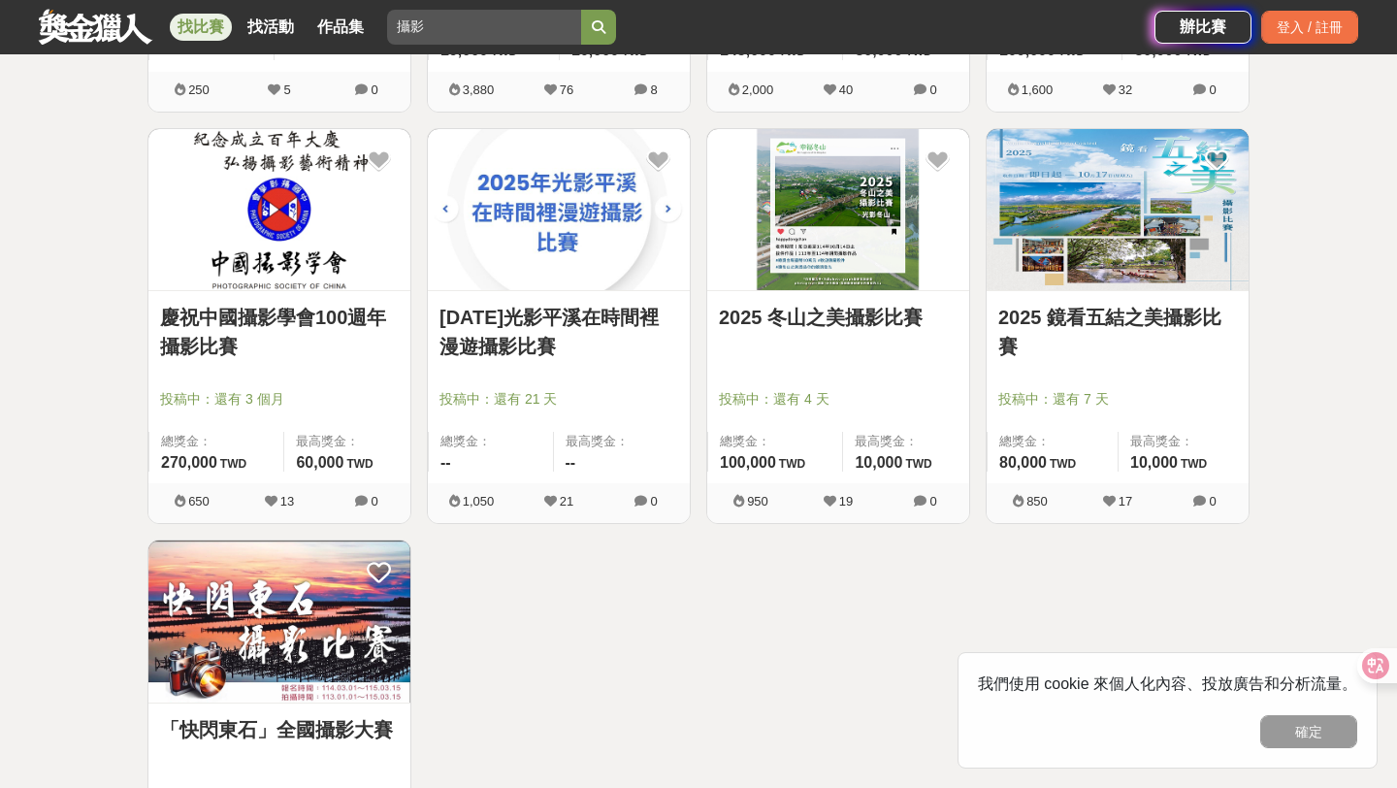
click at [1155, 307] on link "2025 鏡看五結之美攝影比賽" at bounding box center [1117, 332] width 239 height 58
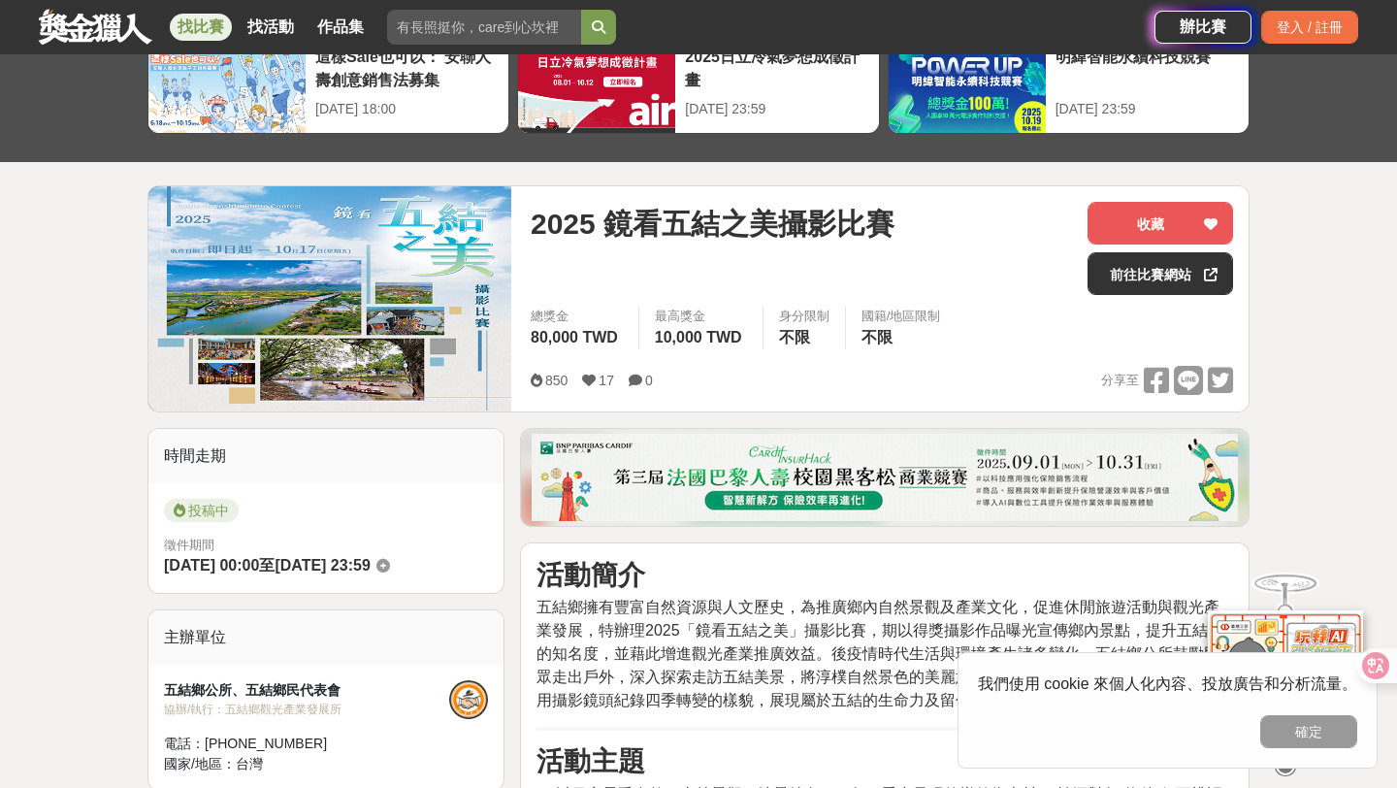
scroll to position [135, 0]
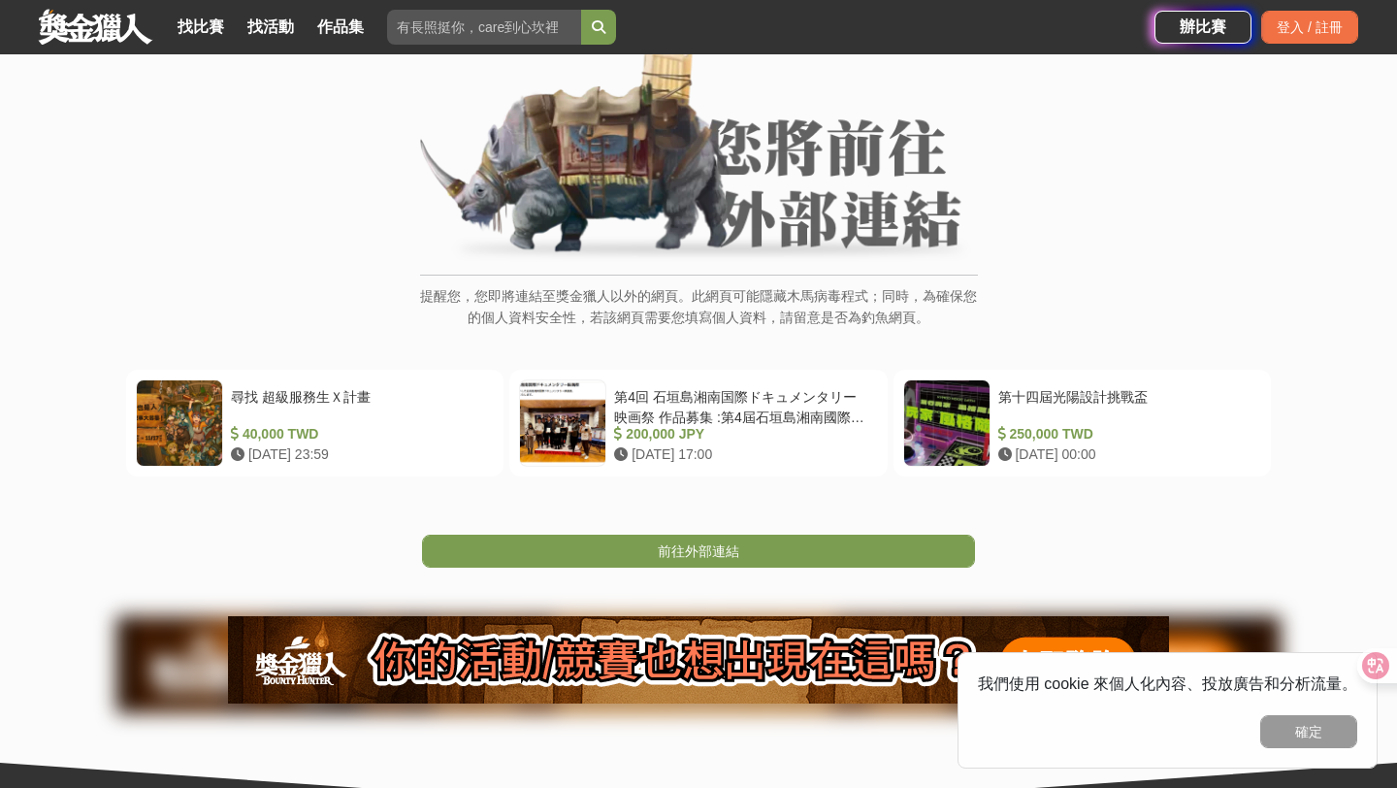
scroll to position [144, 0]
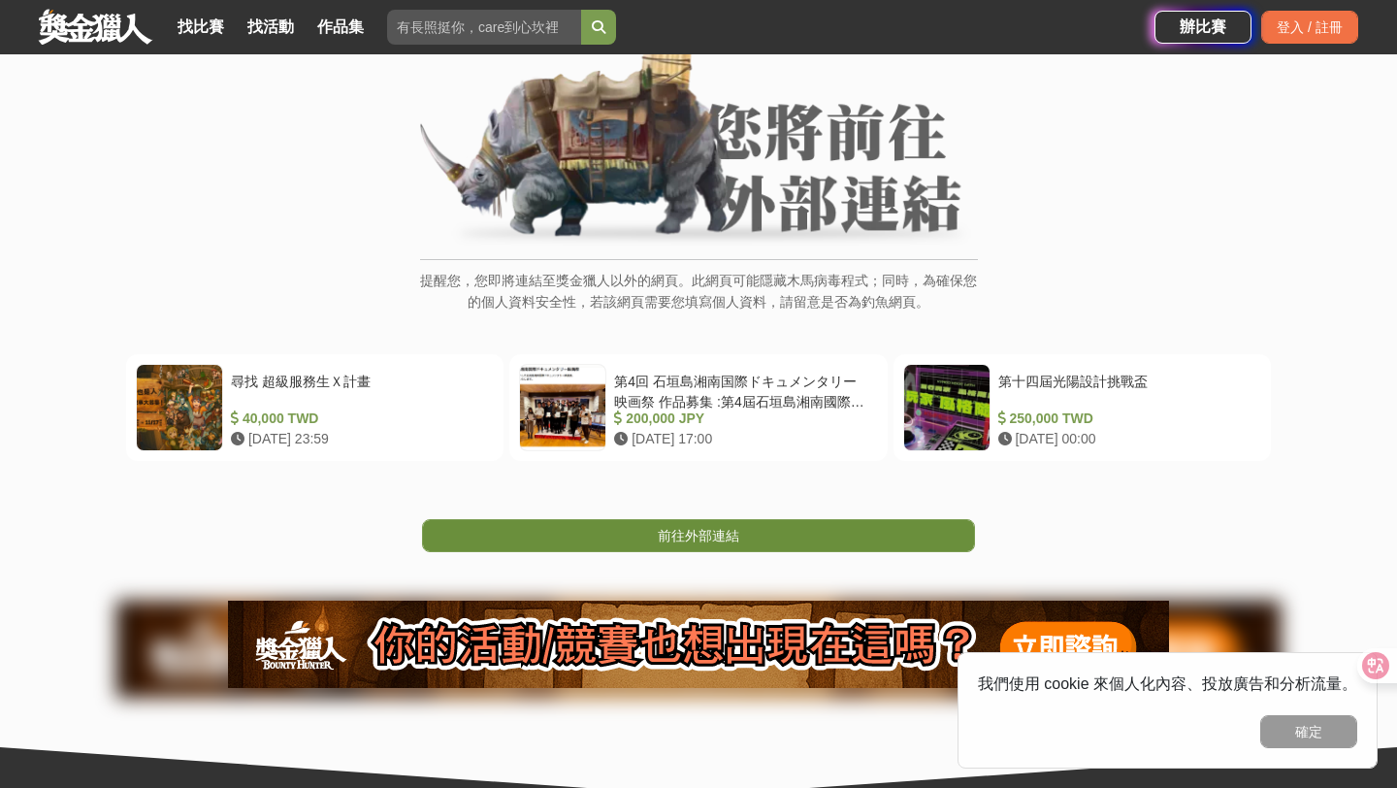
click at [662, 529] on span "前往外部連結" at bounding box center [698, 536] width 81 height 16
